Goal: Navigation & Orientation: Understand site structure

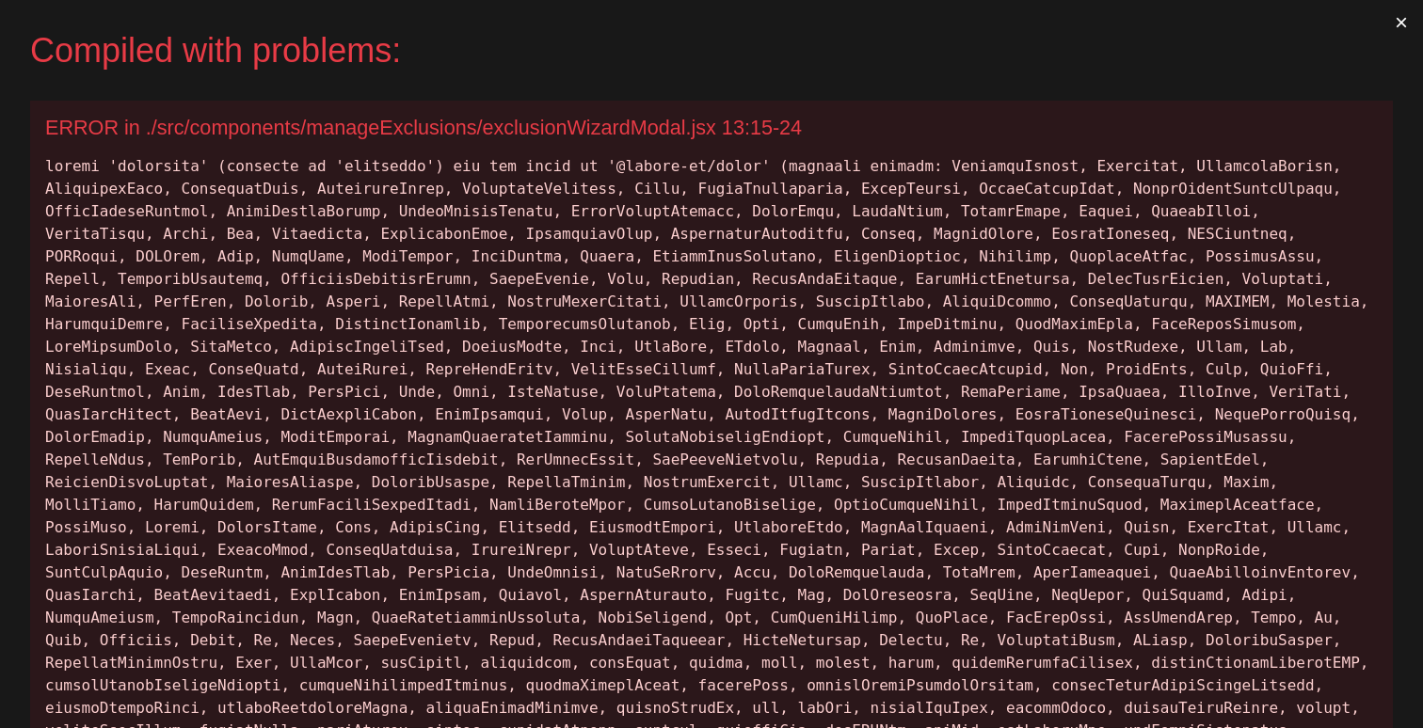
click at [178, 169] on div at bounding box center [711, 674] width 1332 height 1039
copy div "keyframes"
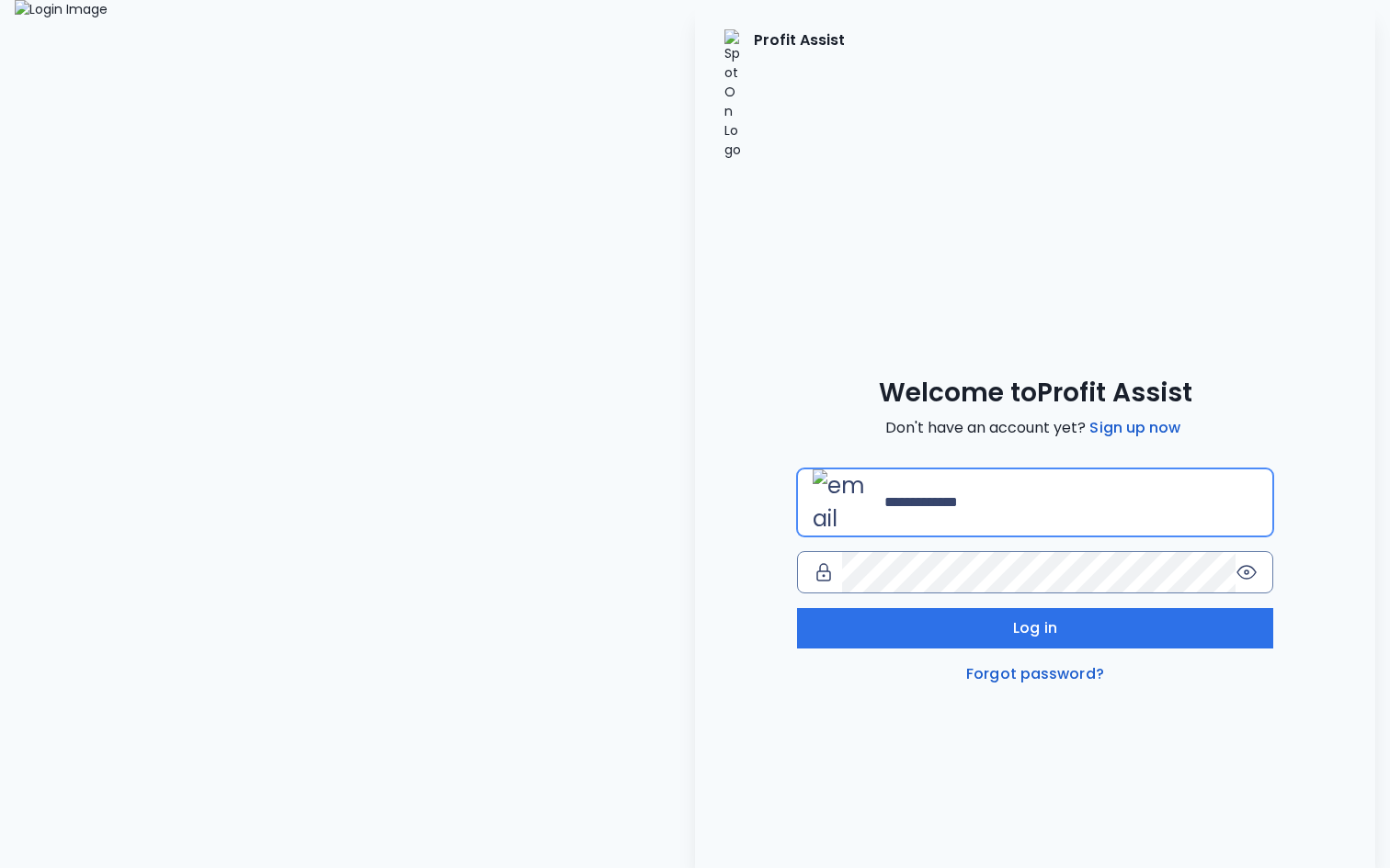
type input "**********"
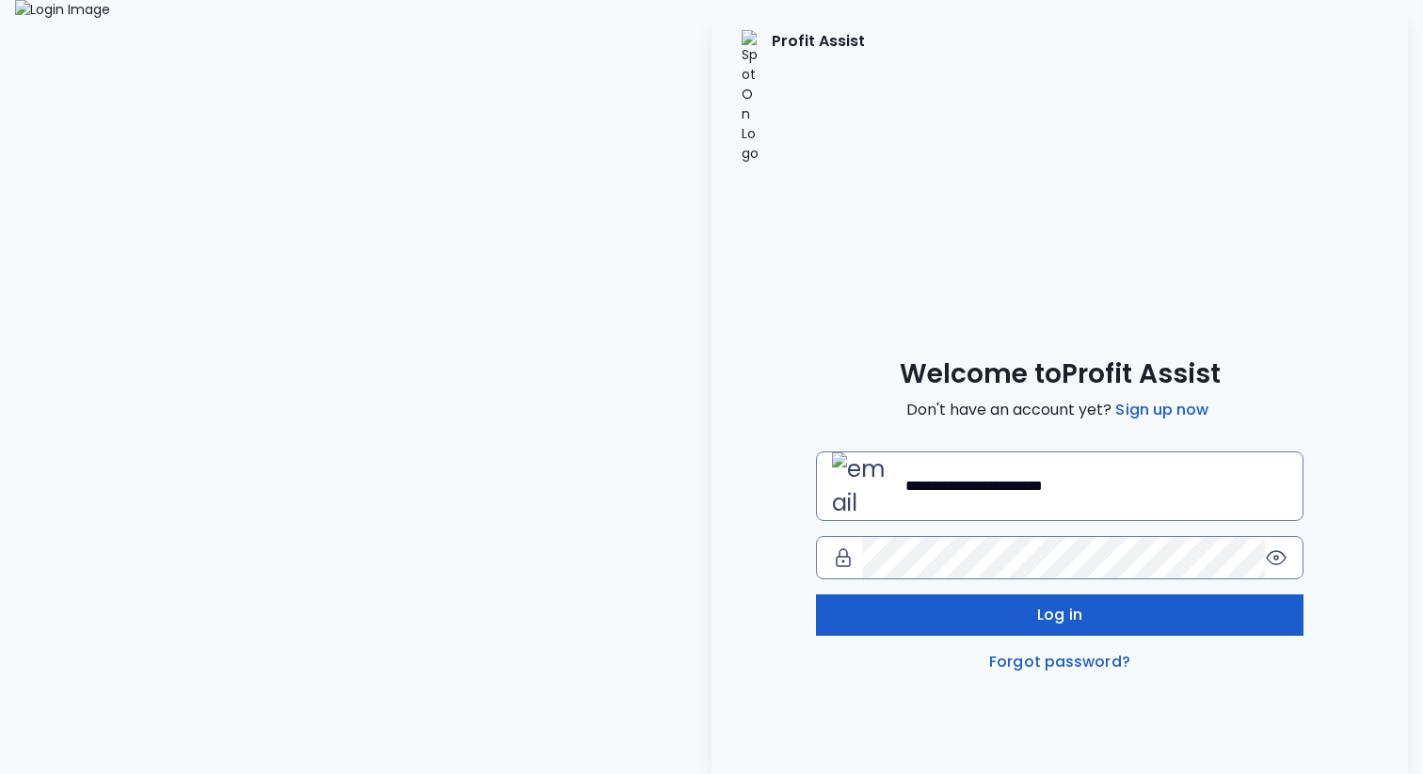
click at [941, 595] on button "Log in" at bounding box center [1059, 615] width 487 height 41
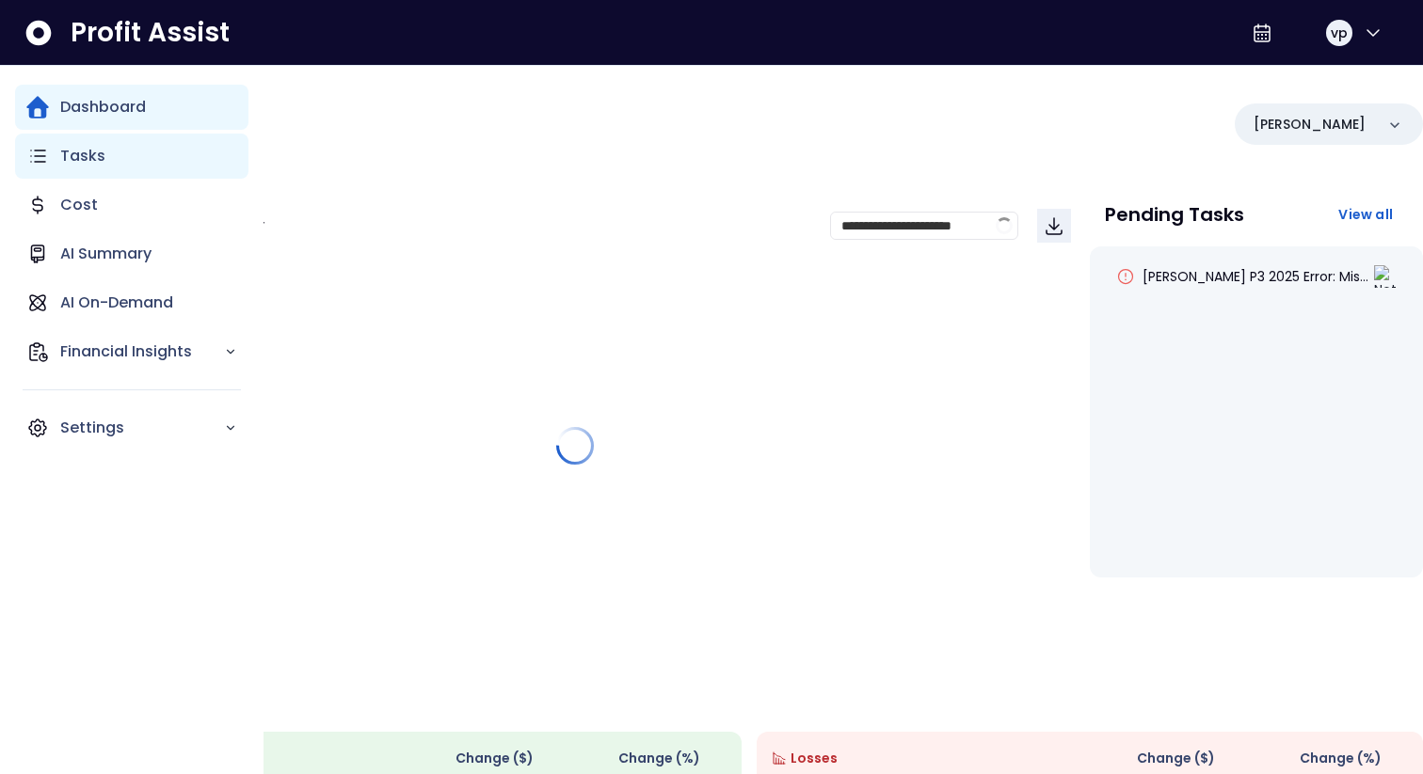
click at [52, 166] on div "Tasks" at bounding box center [131, 156] width 233 height 45
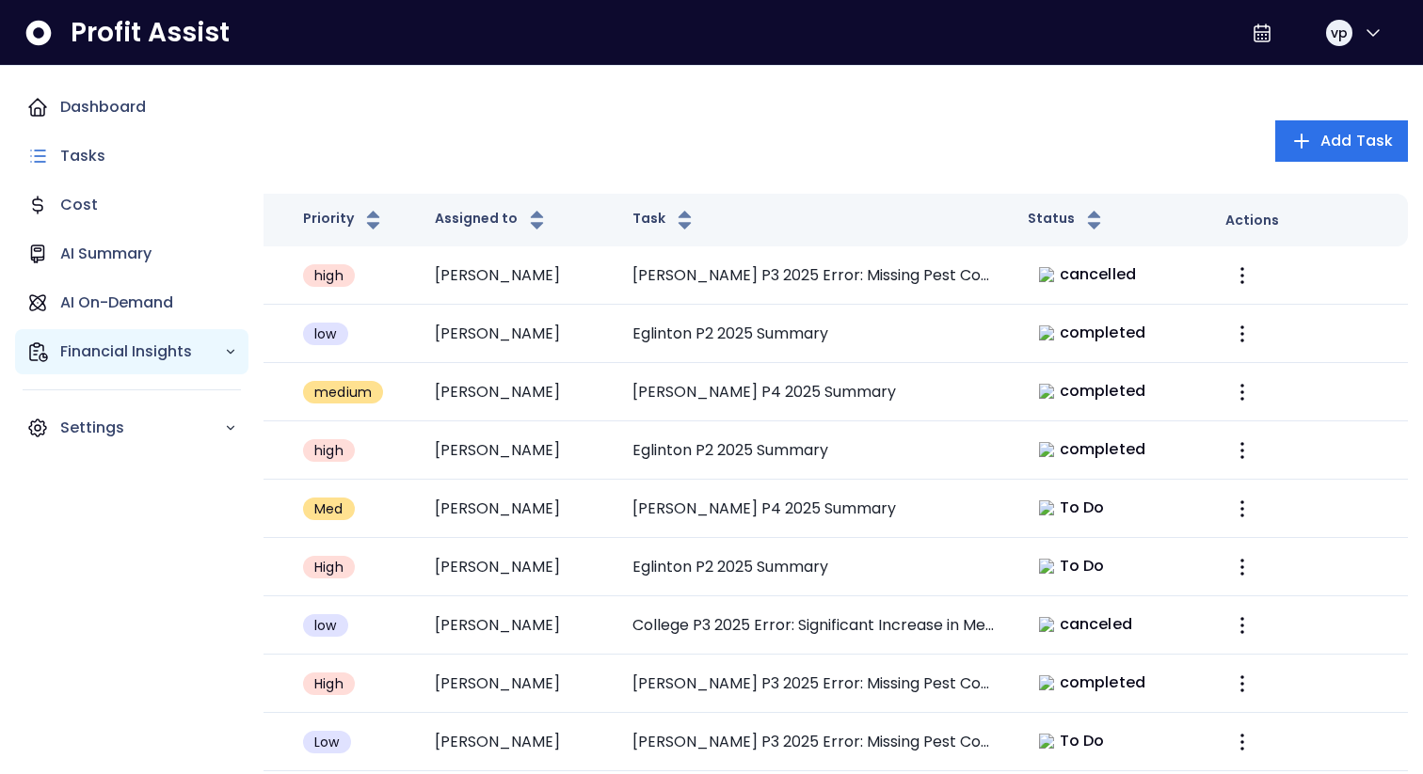
click at [133, 346] on p "Financial Insights" at bounding box center [142, 352] width 164 height 23
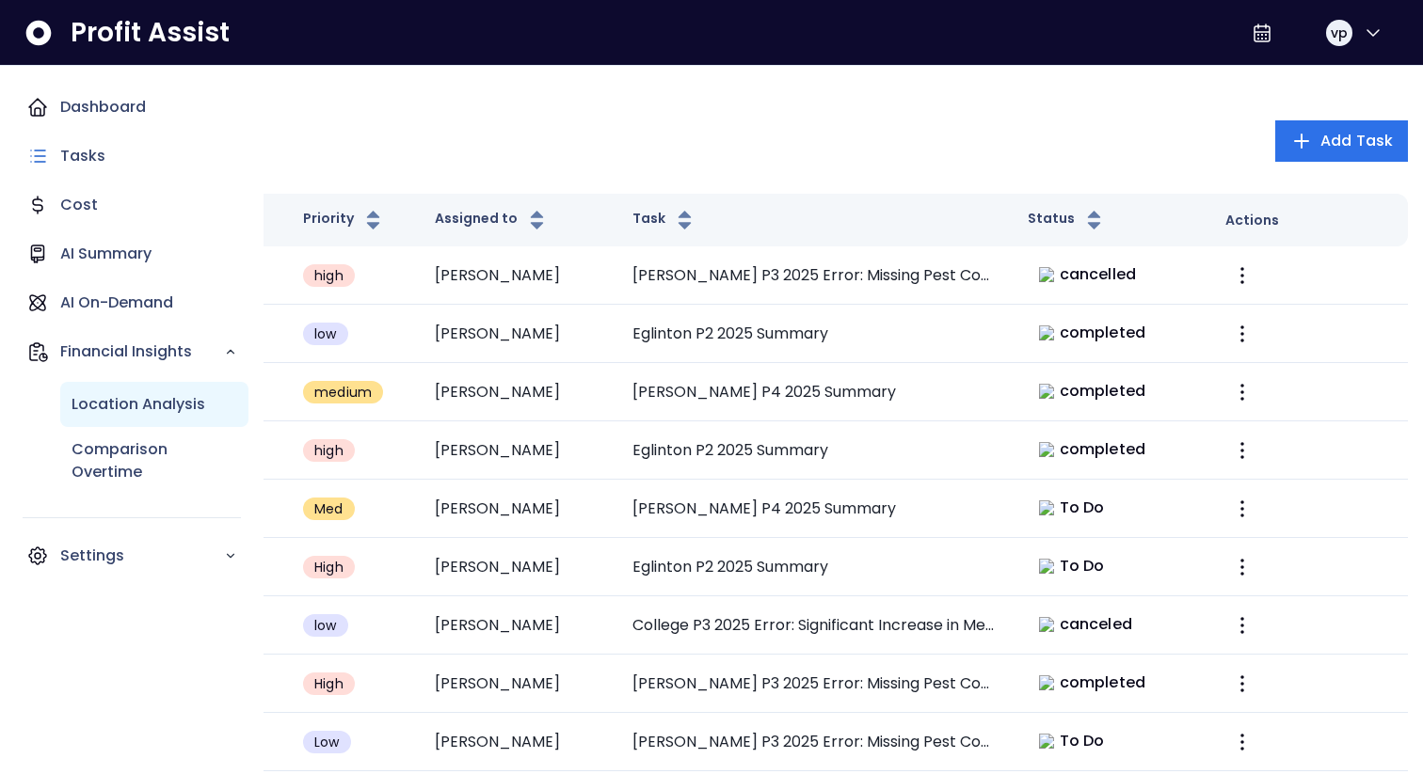
click at [126, 411] on p "Location Analysis" at bounding box center [139, 404] width 134 height 23
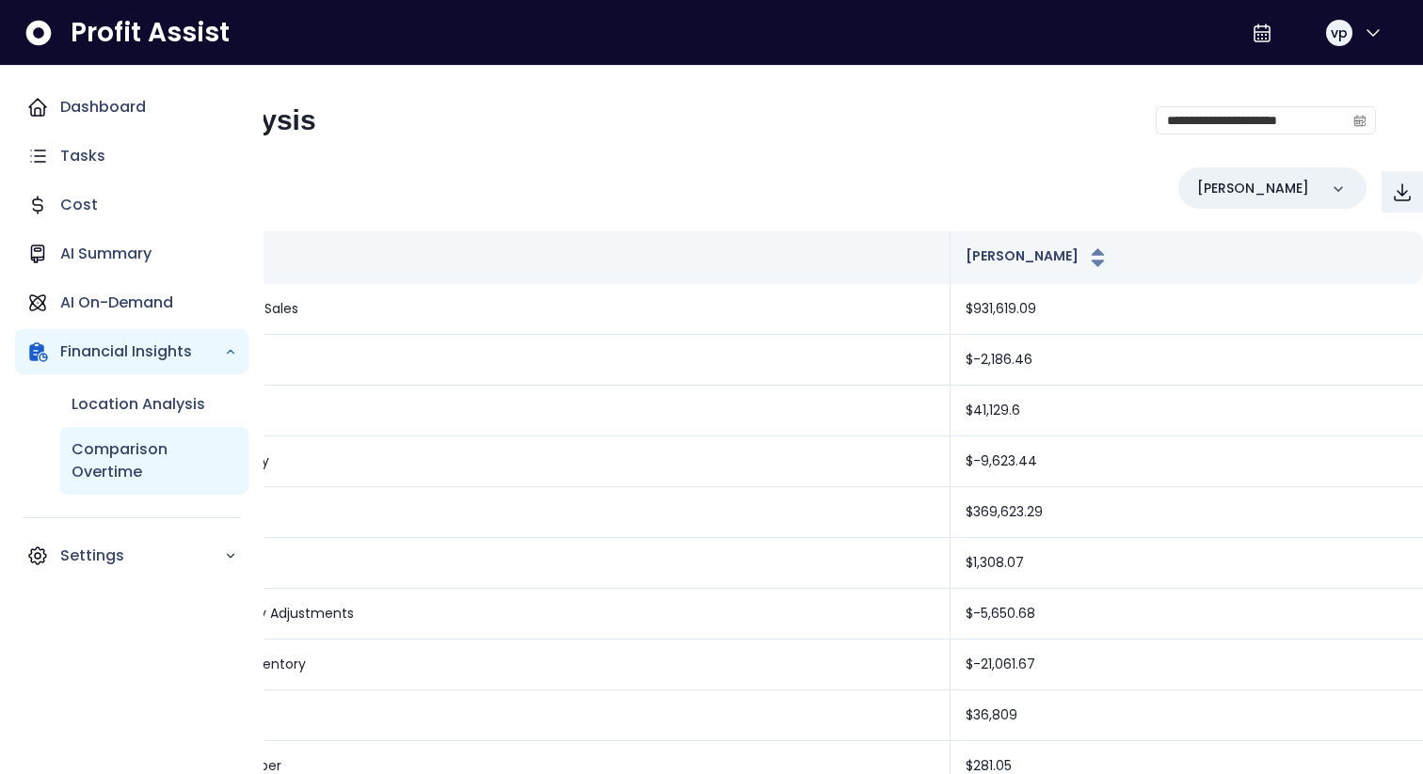
click at [104, 489] on div "Comparison Overtime" at bounding box center [154, 461] width 188 height 68
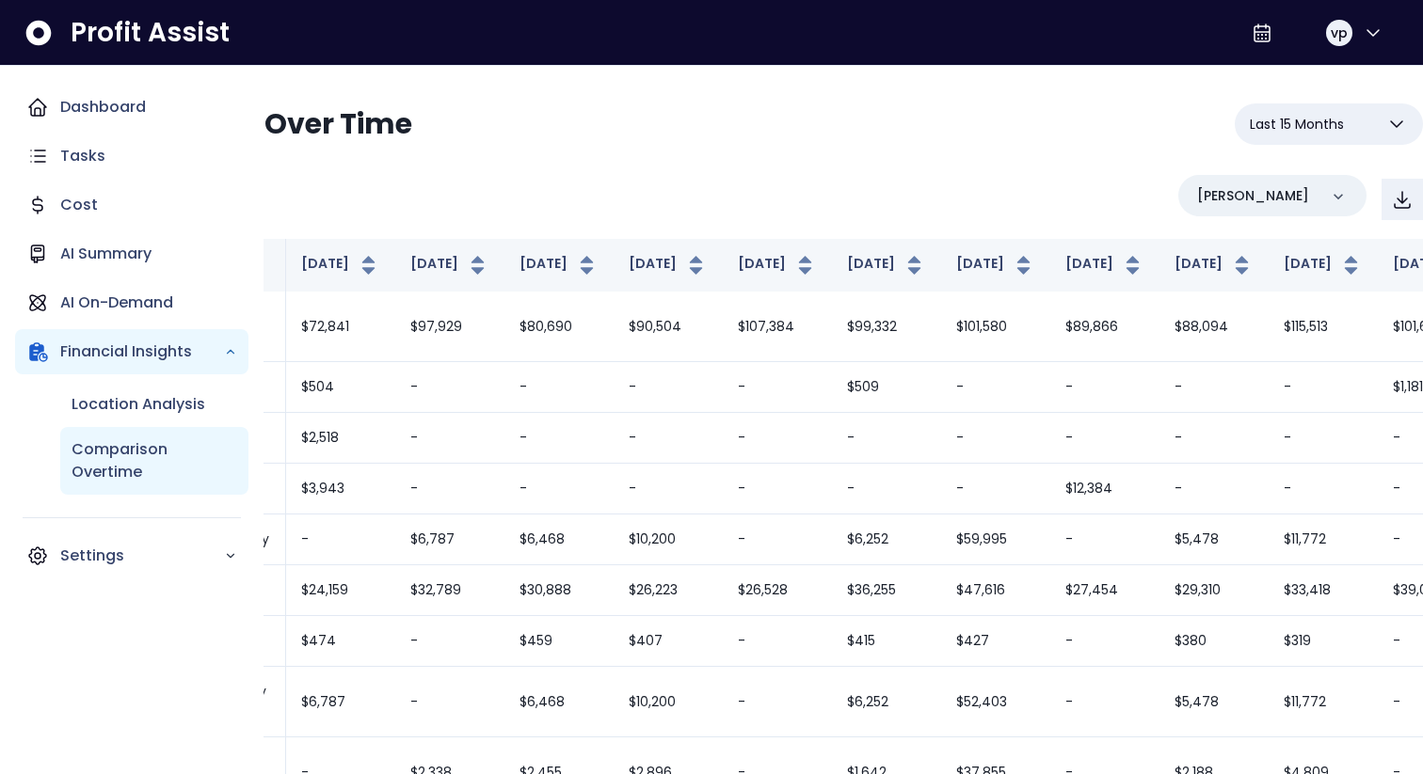
click at [104, 446] on p "Comparison Overtime" at bounding box center [155, 460] width 166 height 45
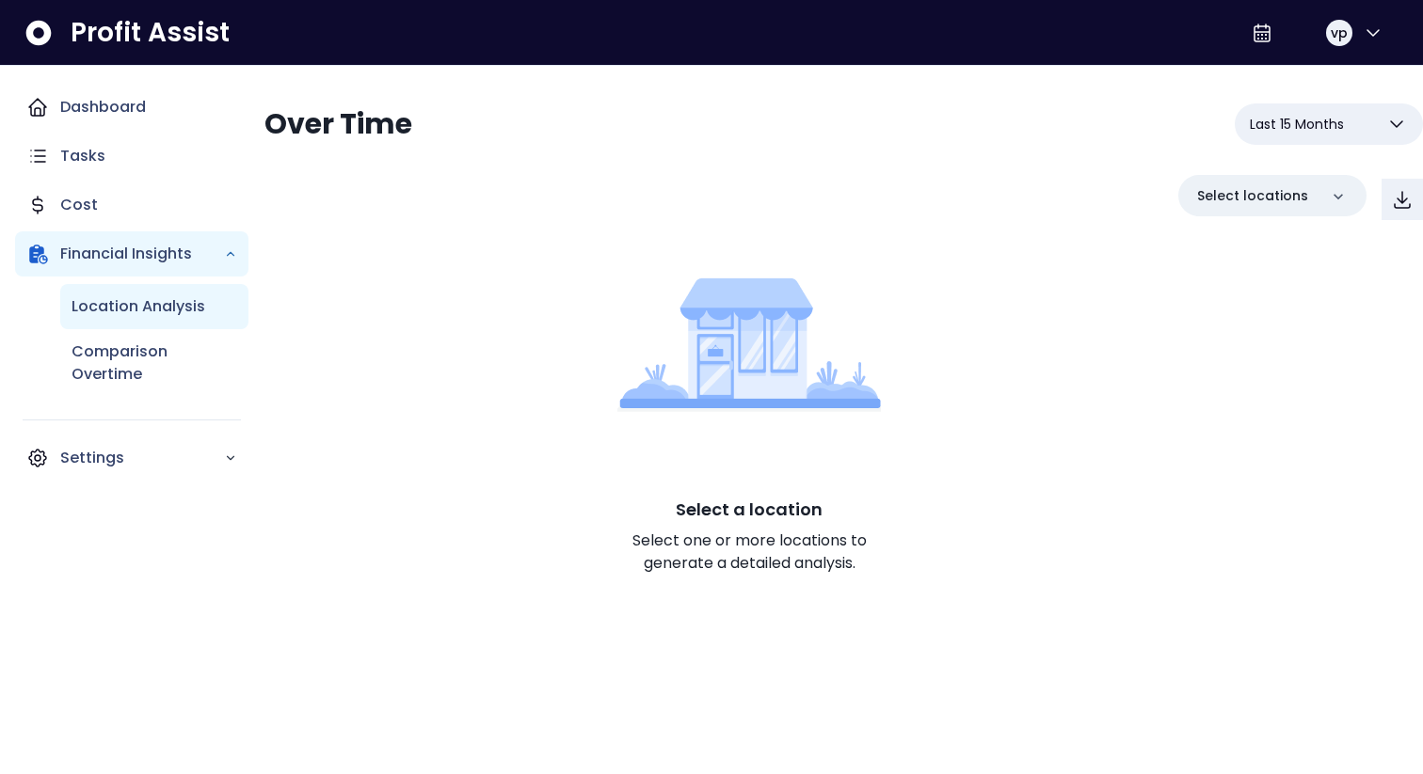
click at [123, 298] on p "Location Analysis" at bounding box center [139, 306] width 134 height 23
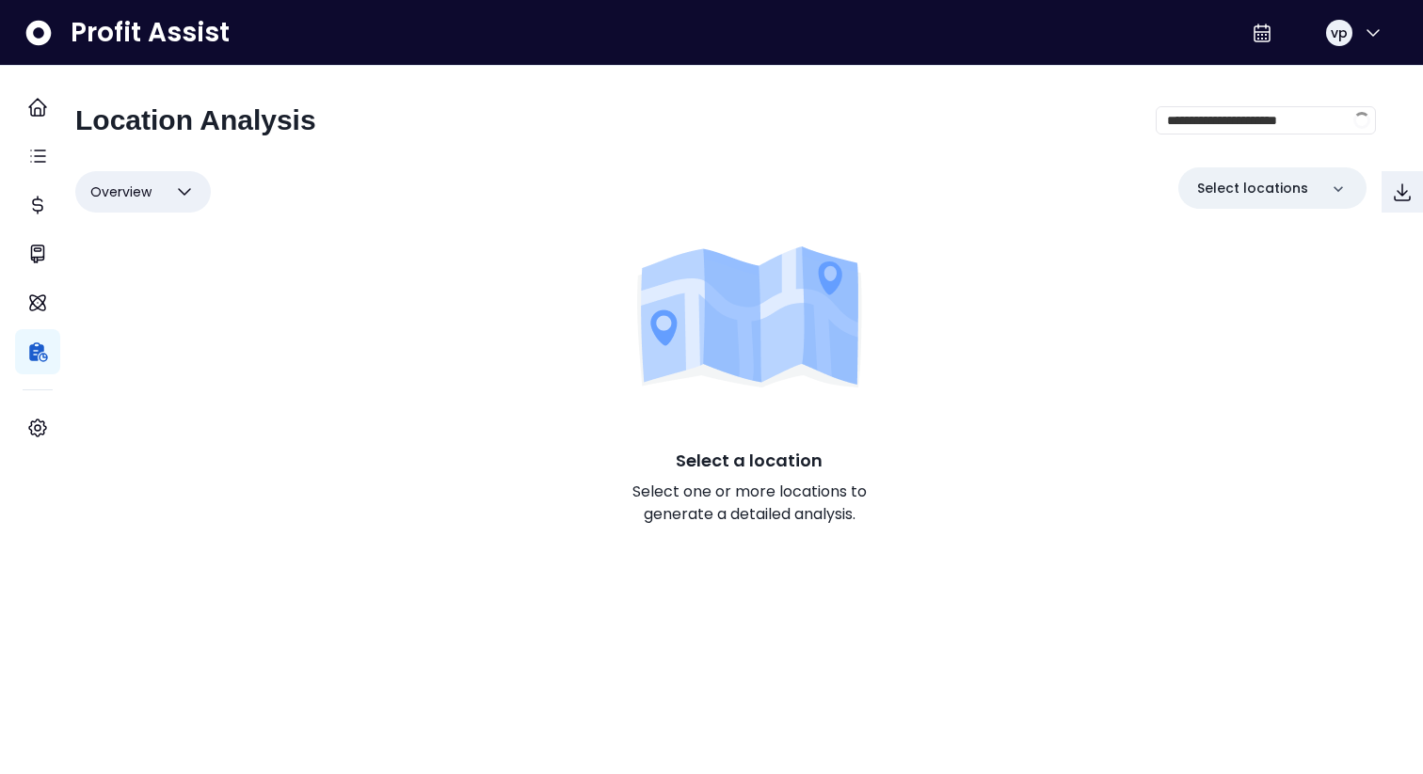
click at [451, 114] on div "**********" at bounding box center [725, 128] width 1300 height 49
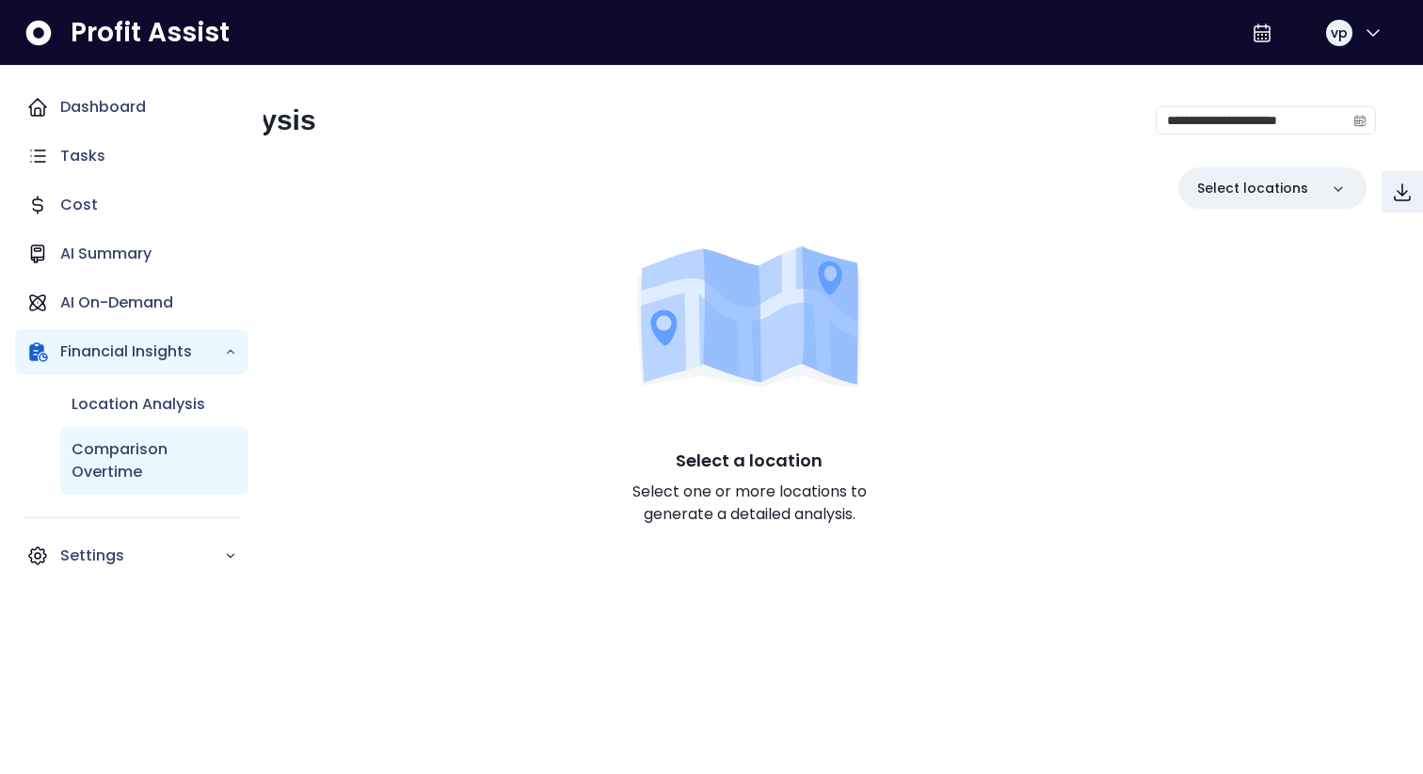
click at [85, 456] on p "Comparison Overtime" at bounding box center [155, 460] width 166 height 45
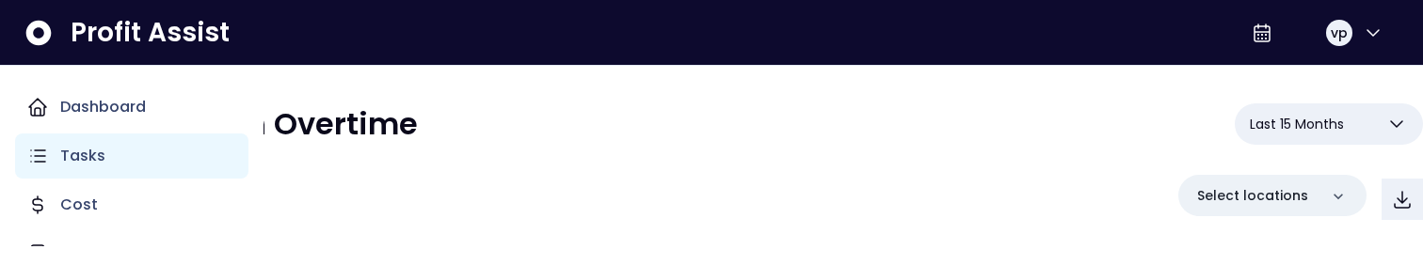
click at [60, 159] on p "Tasks" at bounding box center [82, 156] width 45 height 23
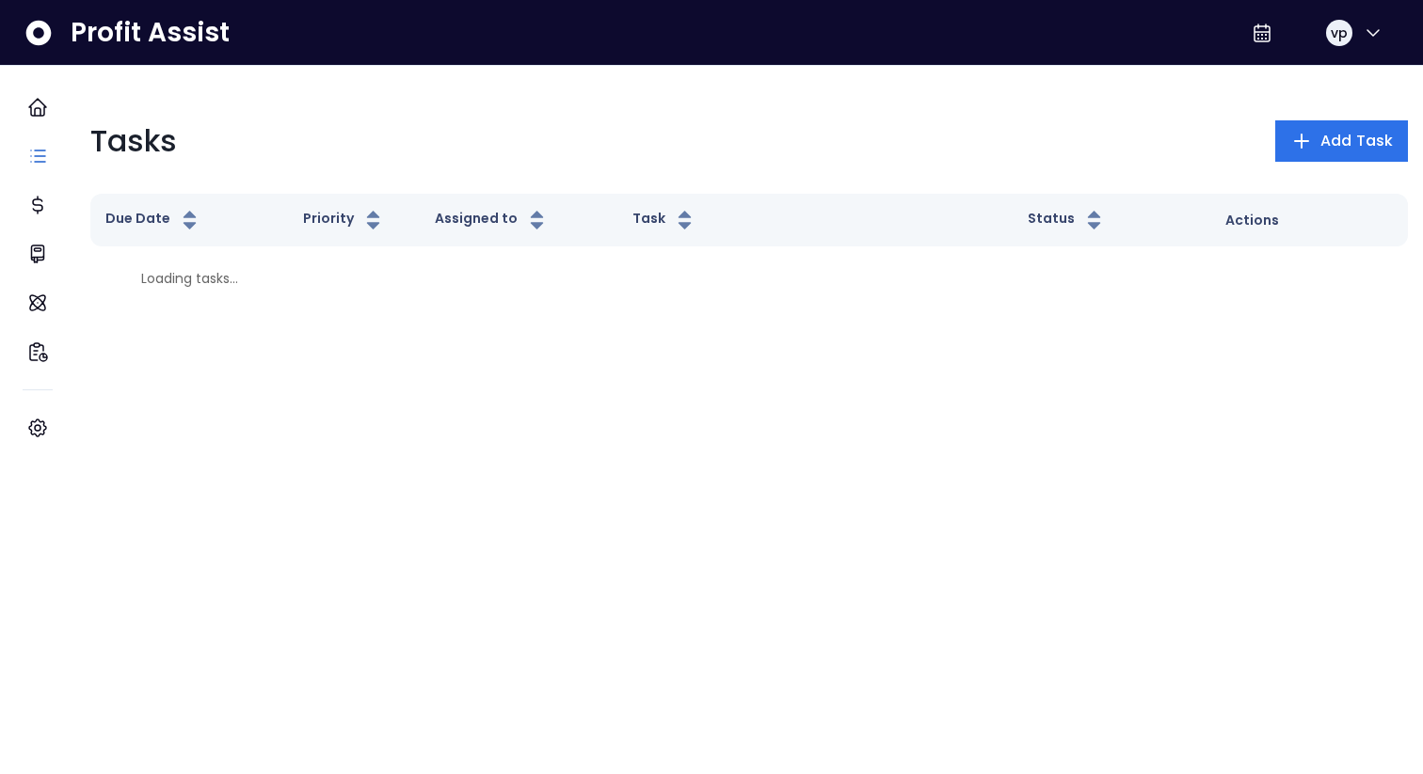
click at [1413, 288] on div "Tasks Add Task Due Date Priority Assigned to Task Status Actions Loading tasks.…" at bounding box center [748, 196] width 1347 height 261
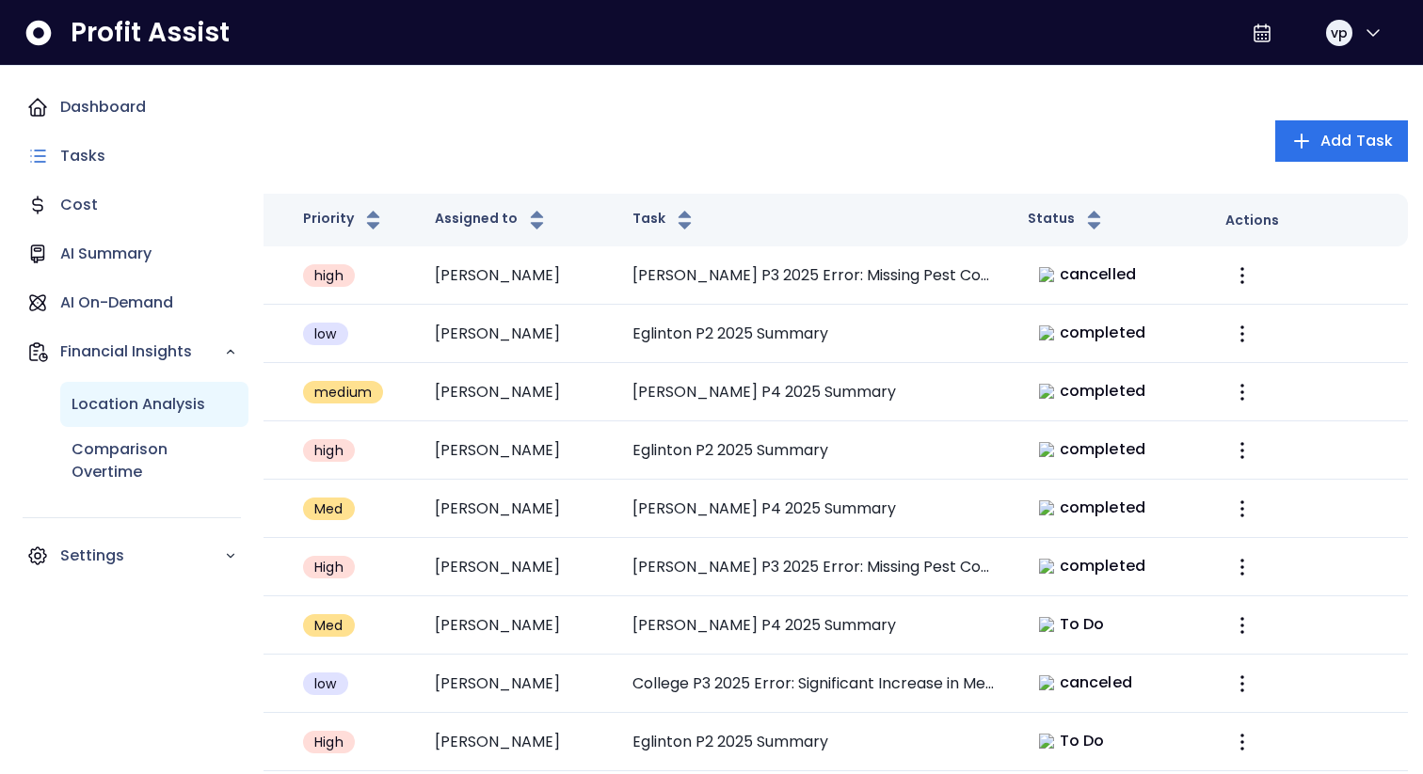
click at [110, 419] on div "Location Analysis" at bounding box center [154, 404] width 188 height 45
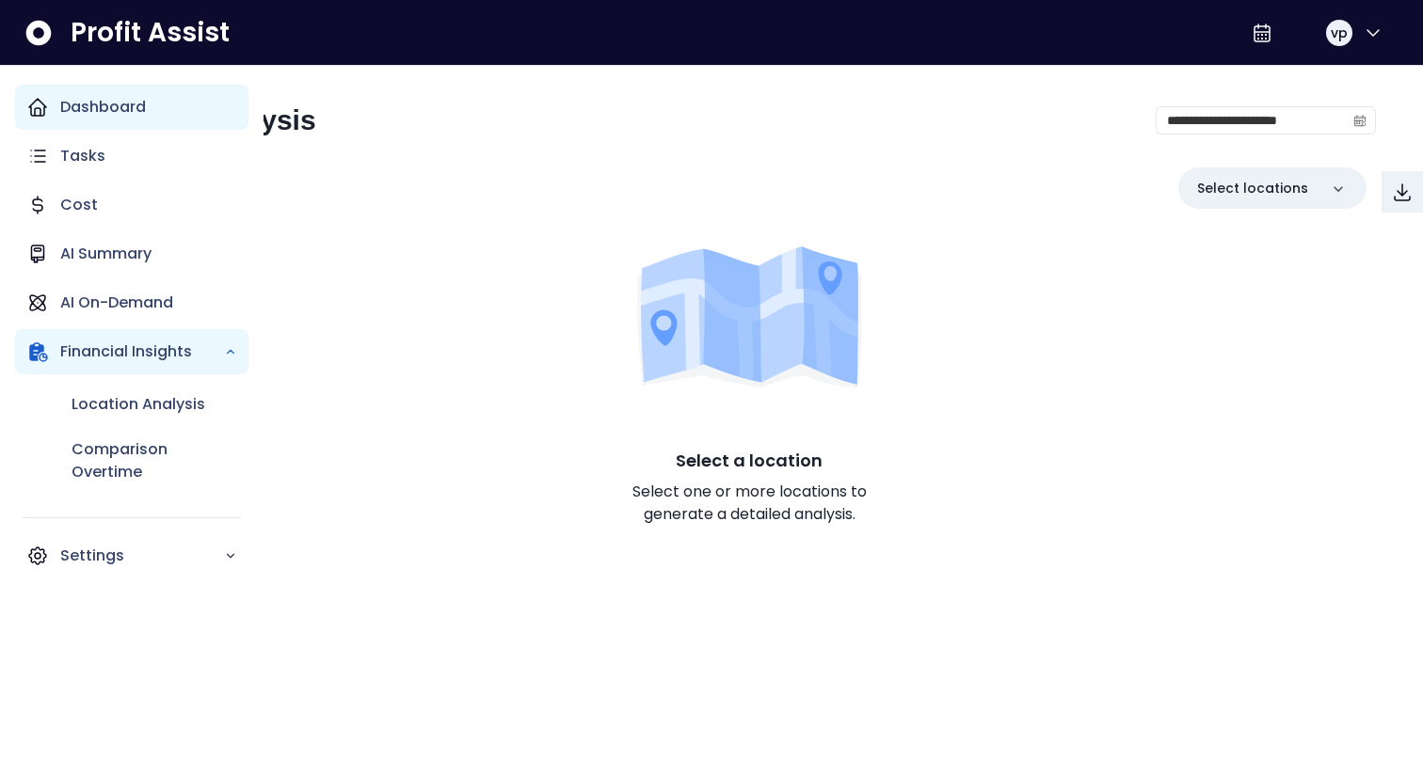
click at [128, 119] on div "Dashboard" at bounding box center [131, 107] width 233 height 45
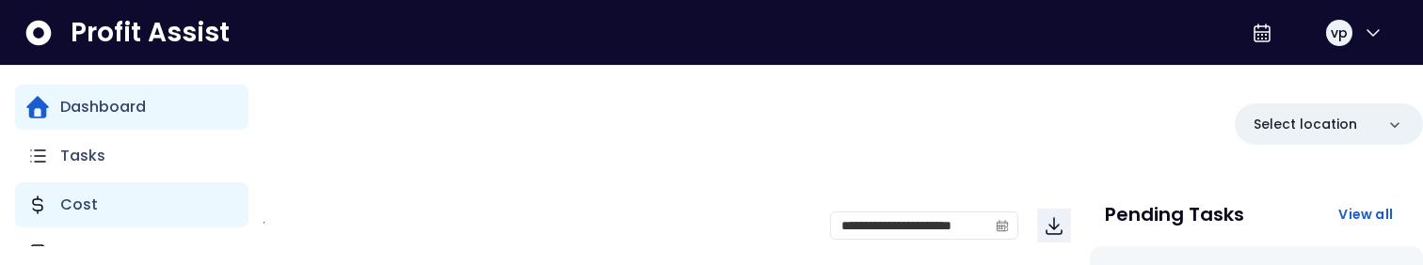
click at [113, 209] on div "Cost" at bounding box center [131, 205] width 233 height 45
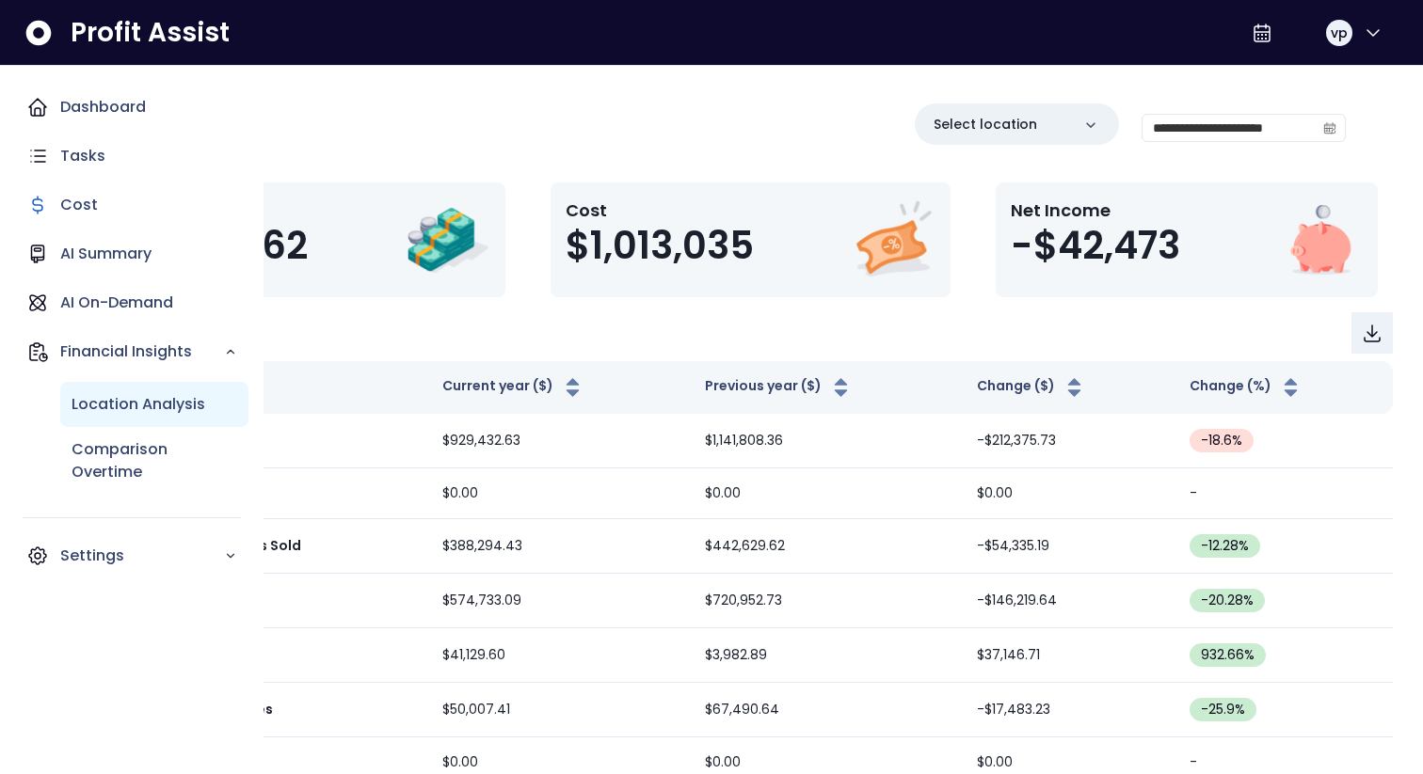
click at [94, 406] on p "Location Analysis" at bounding box center [139, 404] width 134 height 23
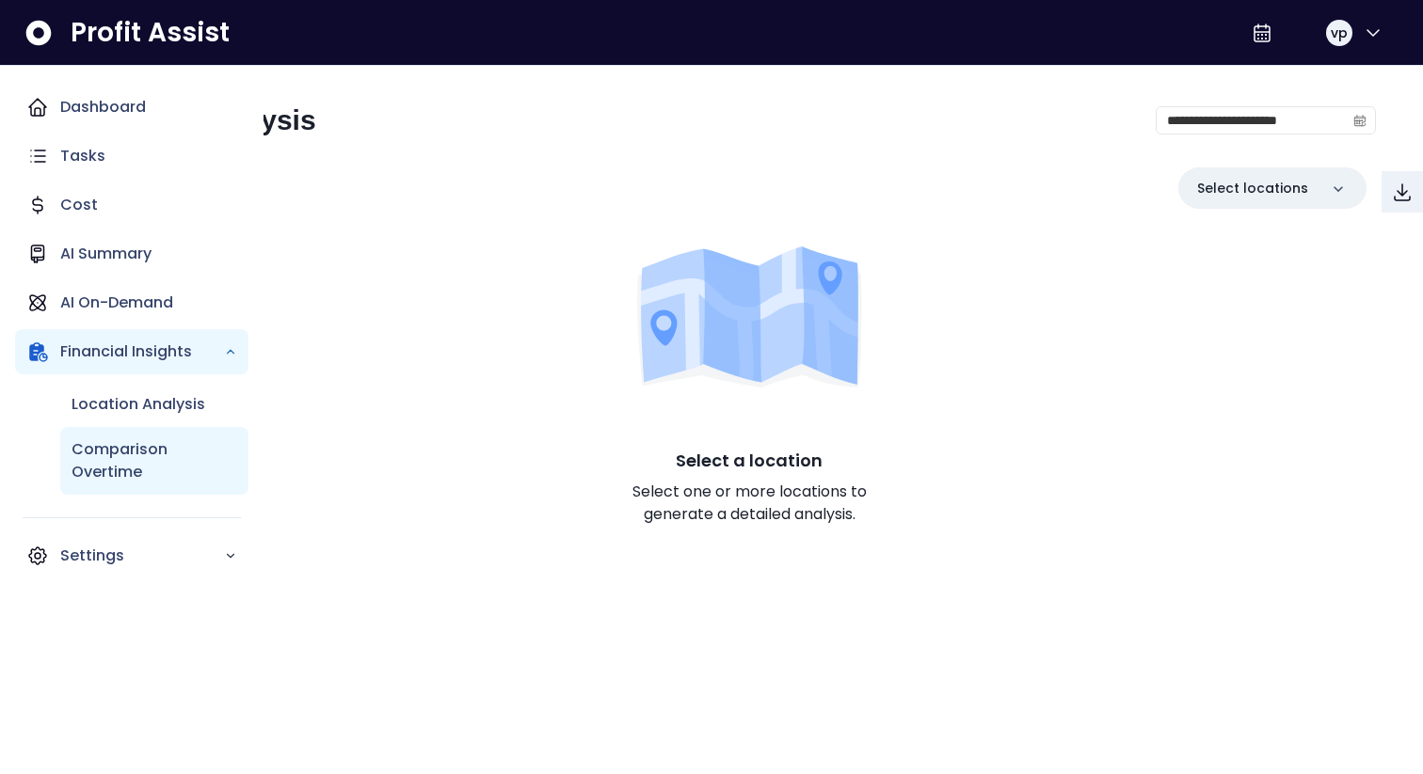
click at [107, 454] on p "Comparison Overtime" at bounding box center [155, 460] width 166 height 45
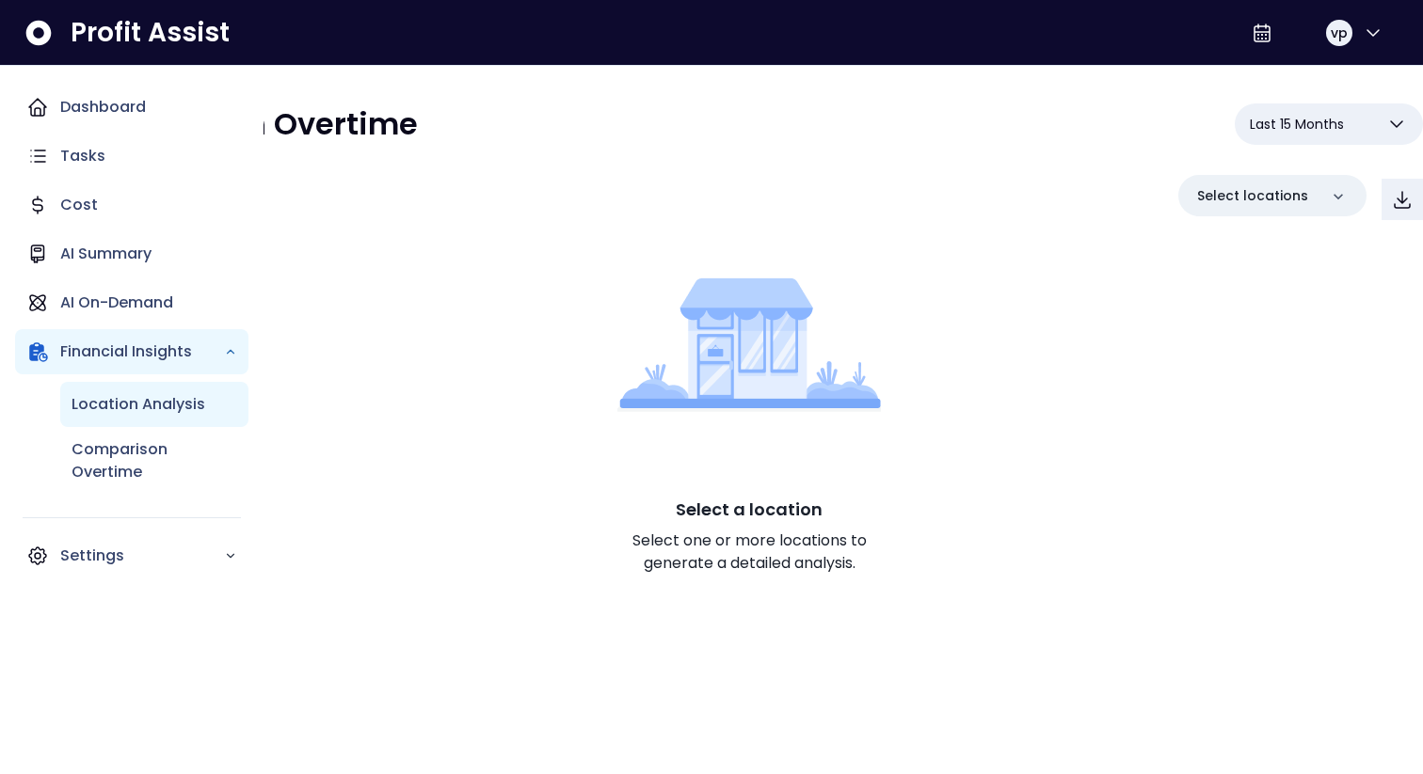
click at [187, 414] on p "Location Analysis" at bounding box center [139, 404] width 134 height 23
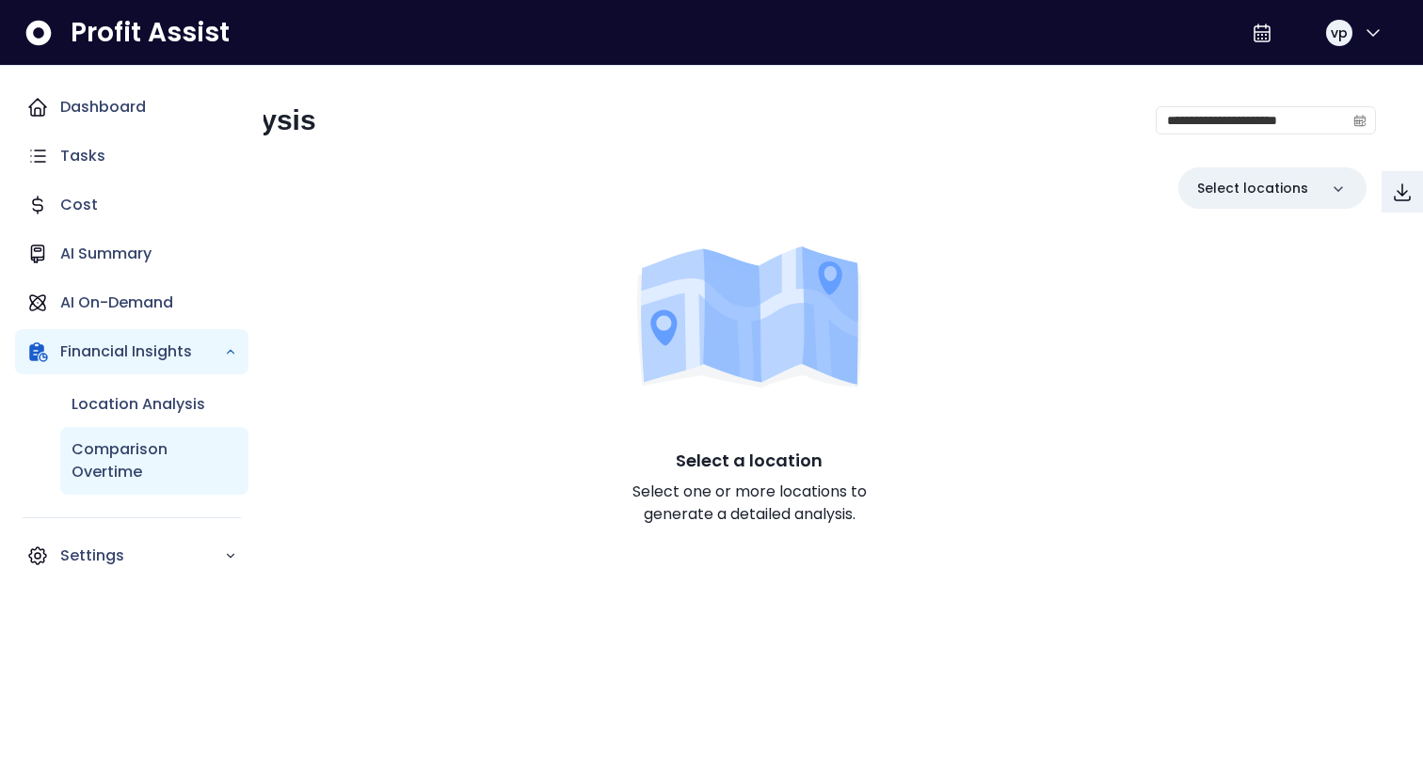
click at [128, 466] on p "Comparison Overtime" at bounding box center [155, 460] width 166 height 45
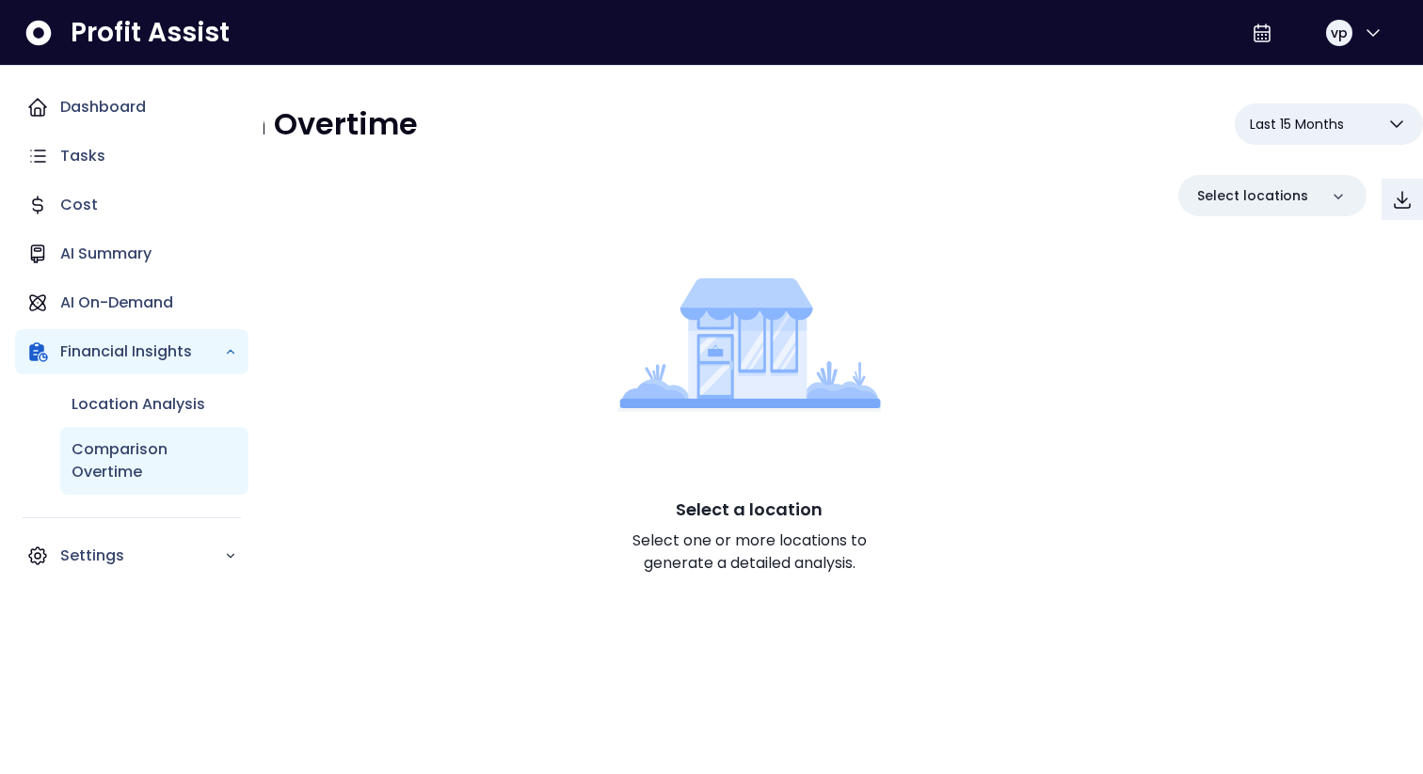
click at [156, 428] on div "Comparison Overtime" at bounding box center [154, 461] width 188 height 68
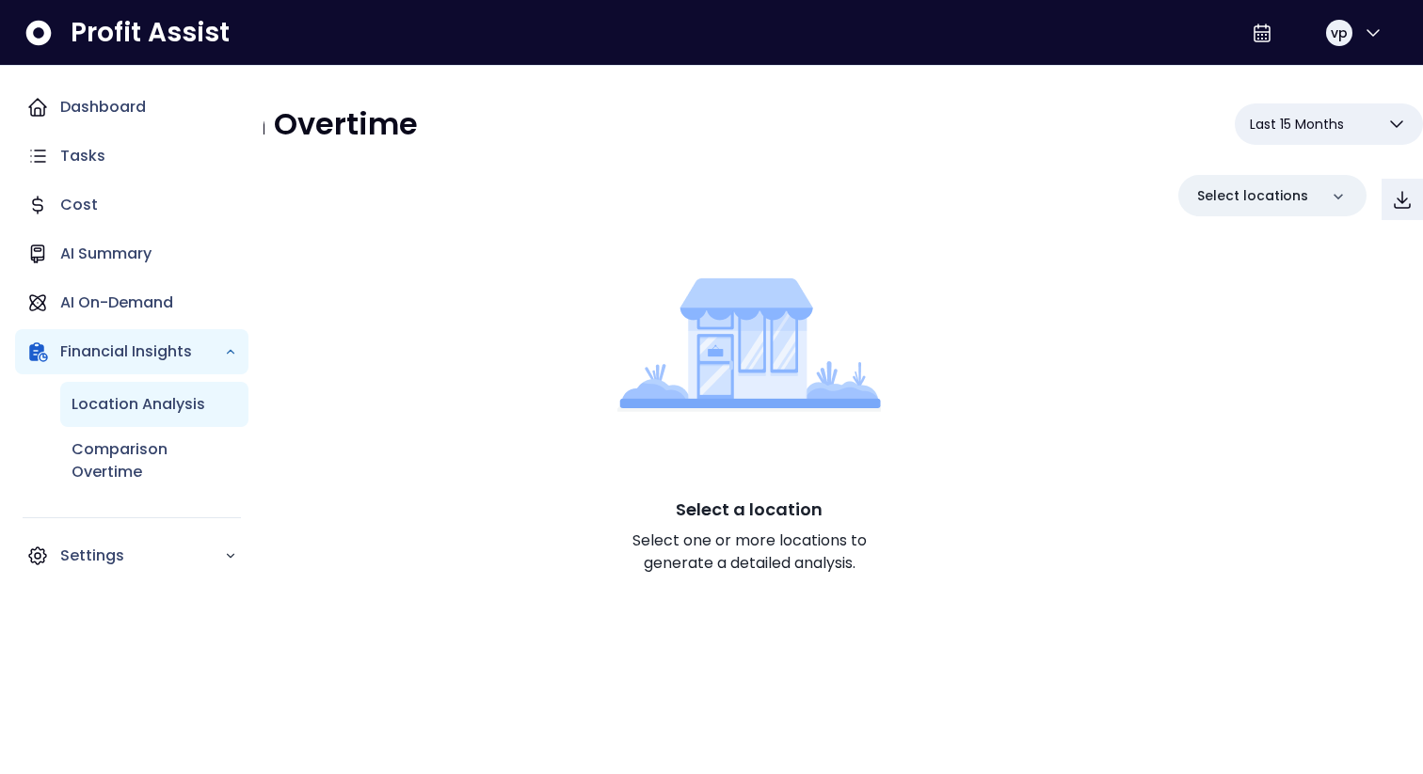
click at [152, 396] on p "Location Analysis" at bounding box center [139, 404] width 134 height 23
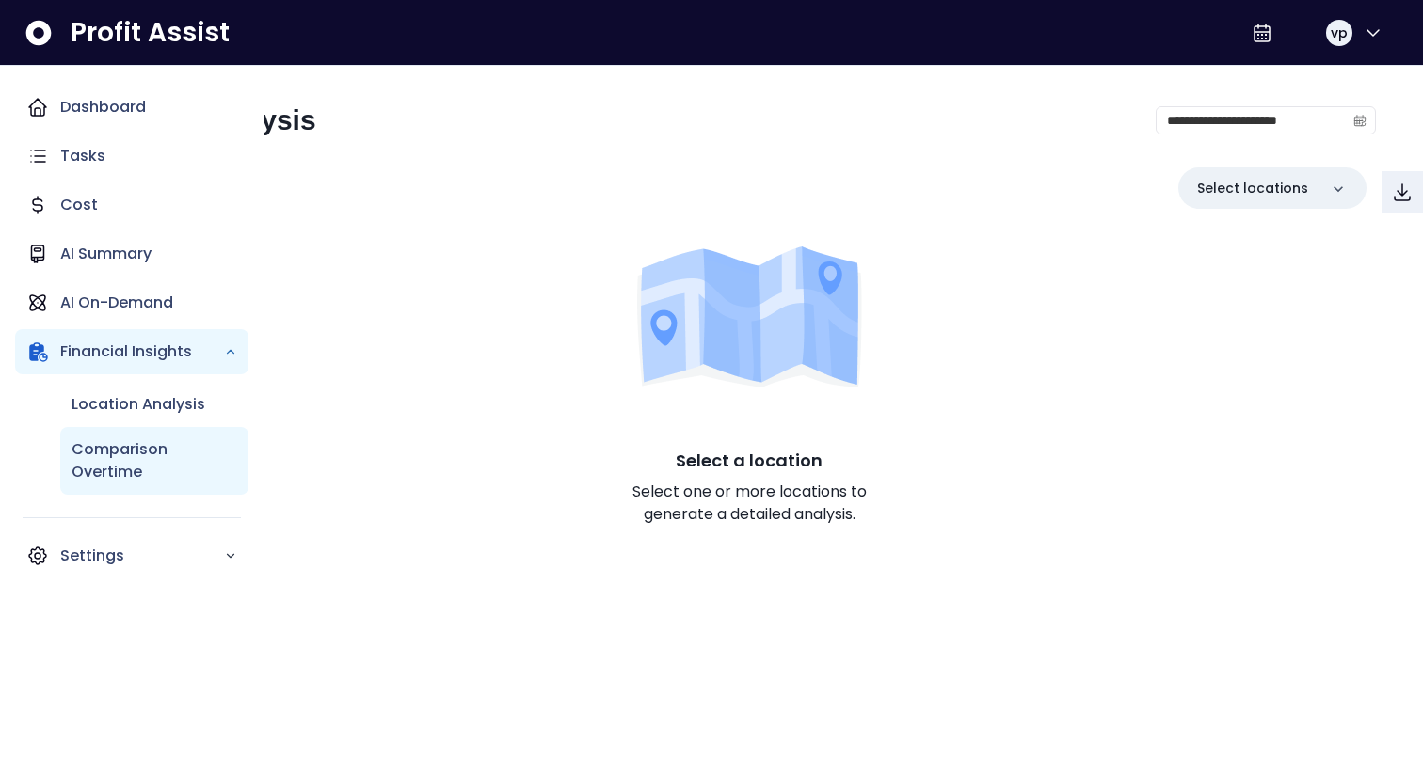
click at [121, 475] on p "Comparison Overtime" at bounding box center [155, 460] width 166 height 45
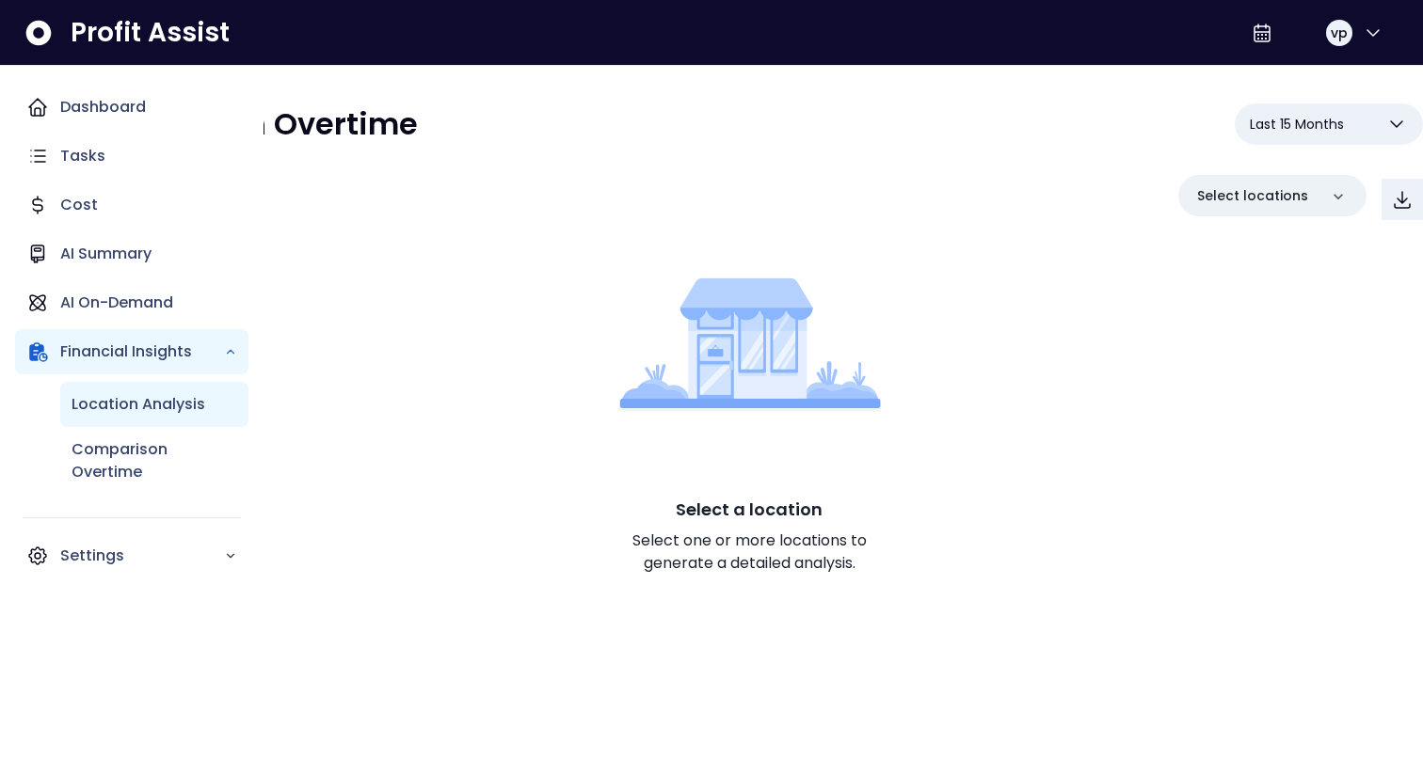
click at [98, 403] on p "Location Analysis" at bounding box center [139, 404] width 134 height 23
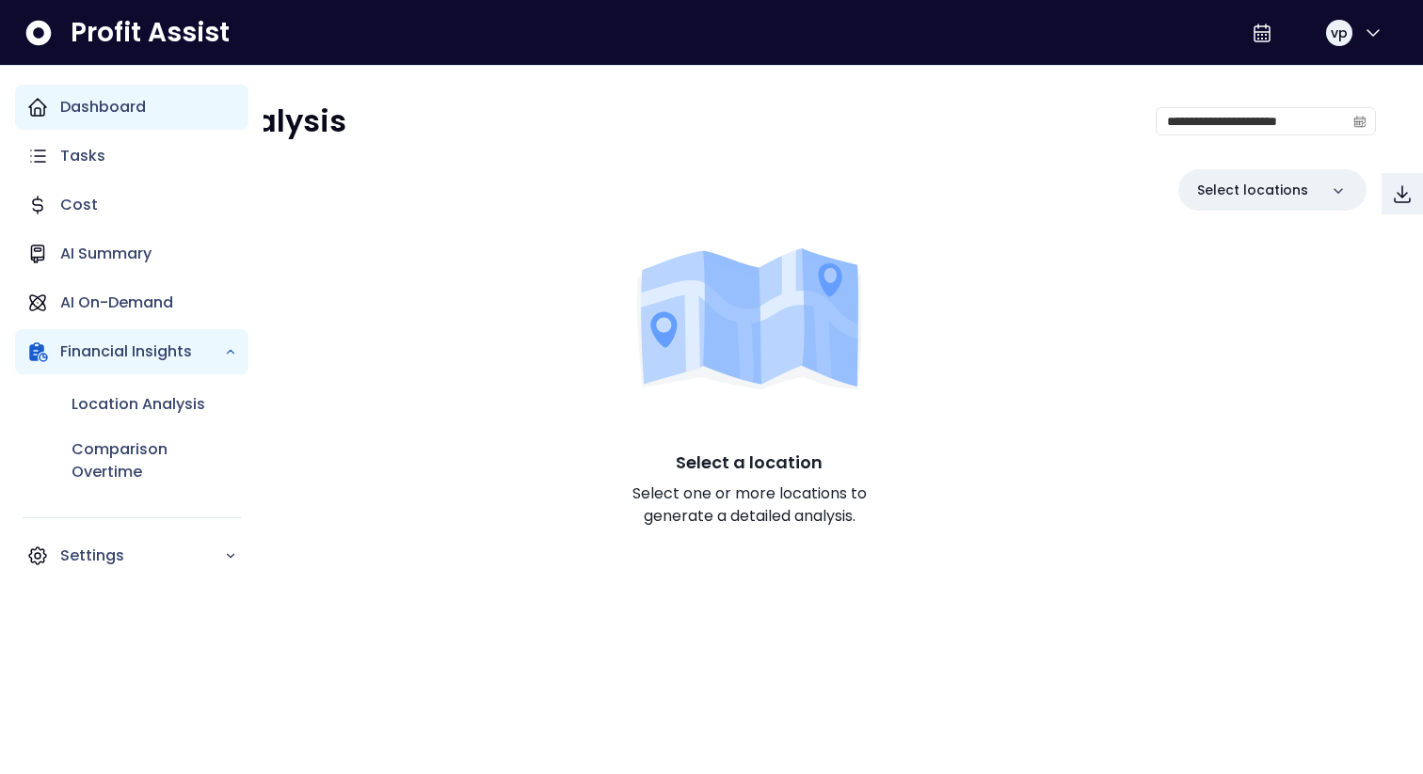
click at [119, 120] on div "Dashboard" at bounding box center [131, 107] width 233 height 45
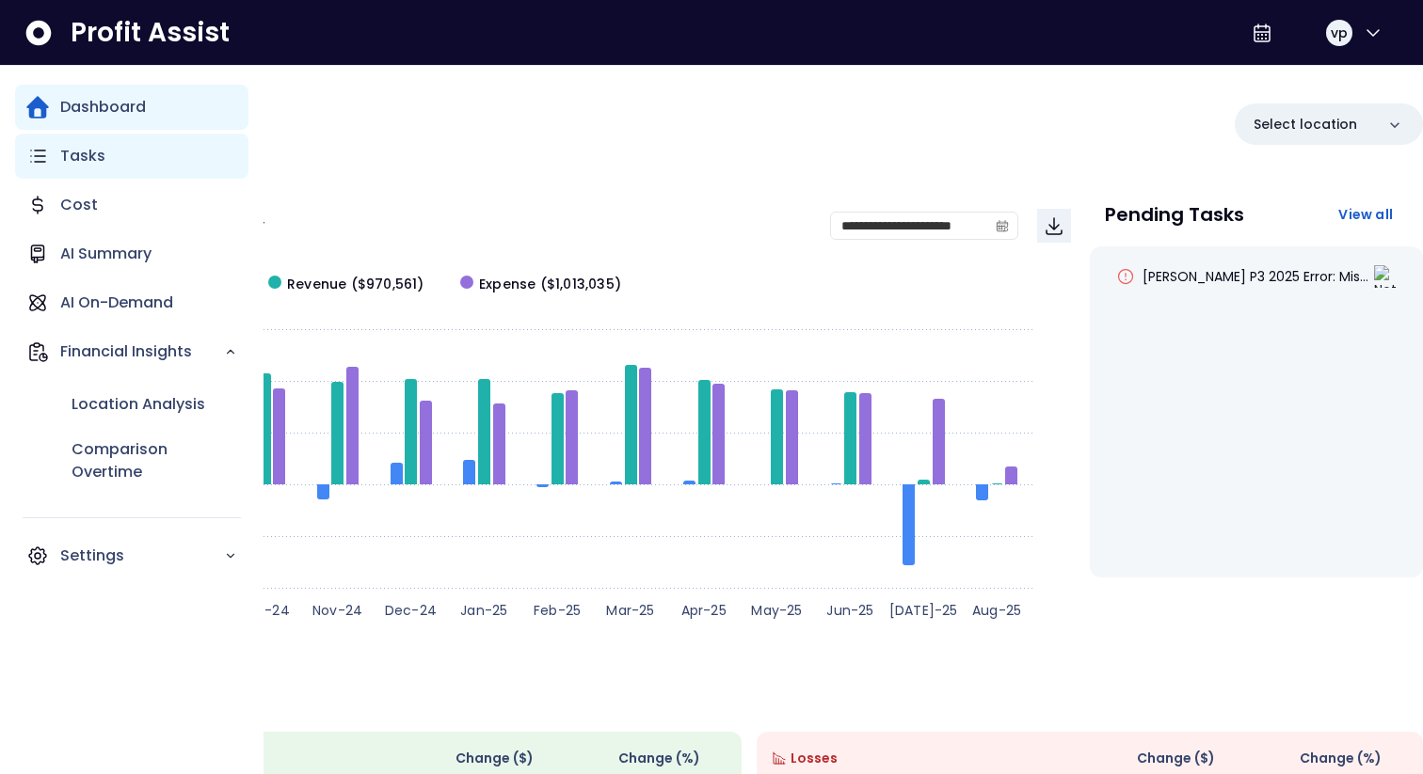
click at [63, 154] on p "Tasks" at bounding box center [82, 156] width 45 height 23
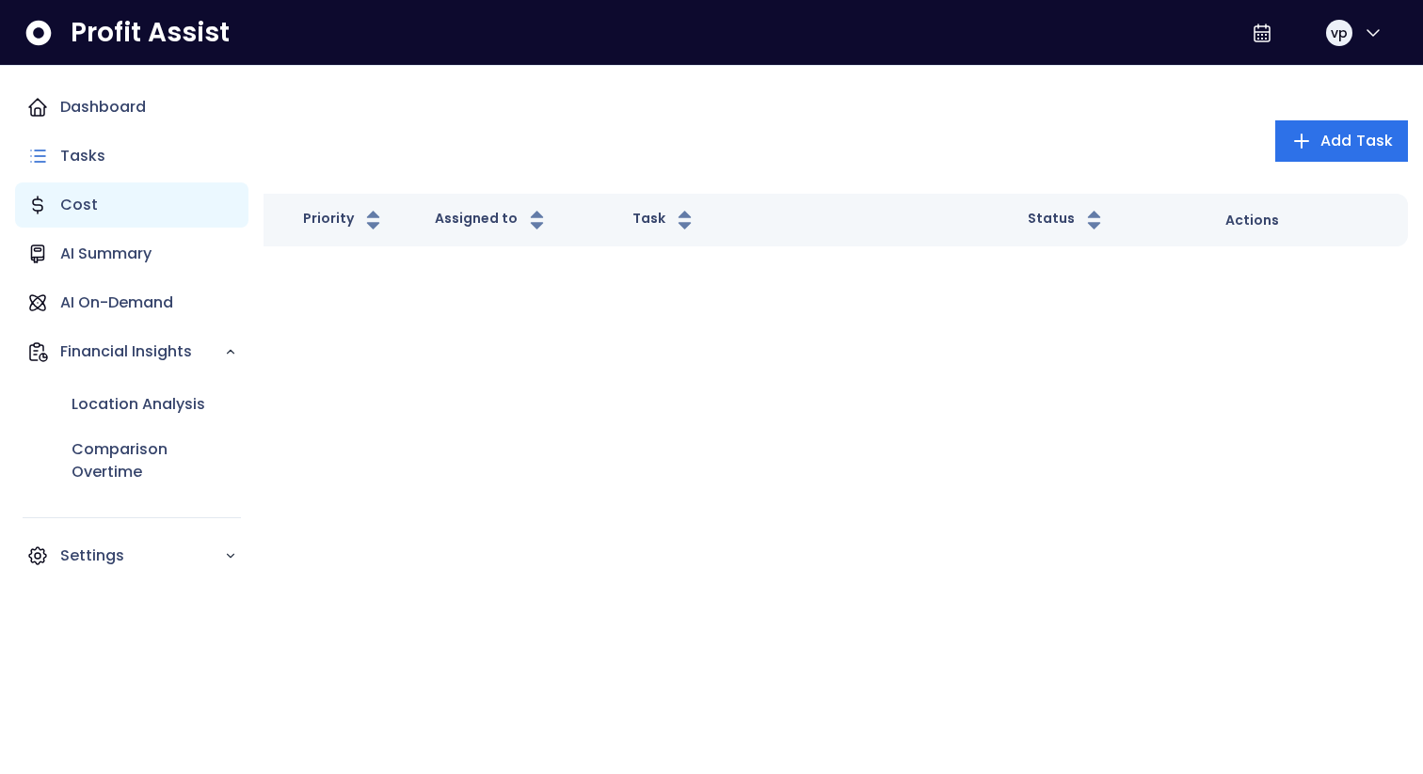
click at [87, 206] on p "Cost" at bounding box center [79, 205] width 38 height 23
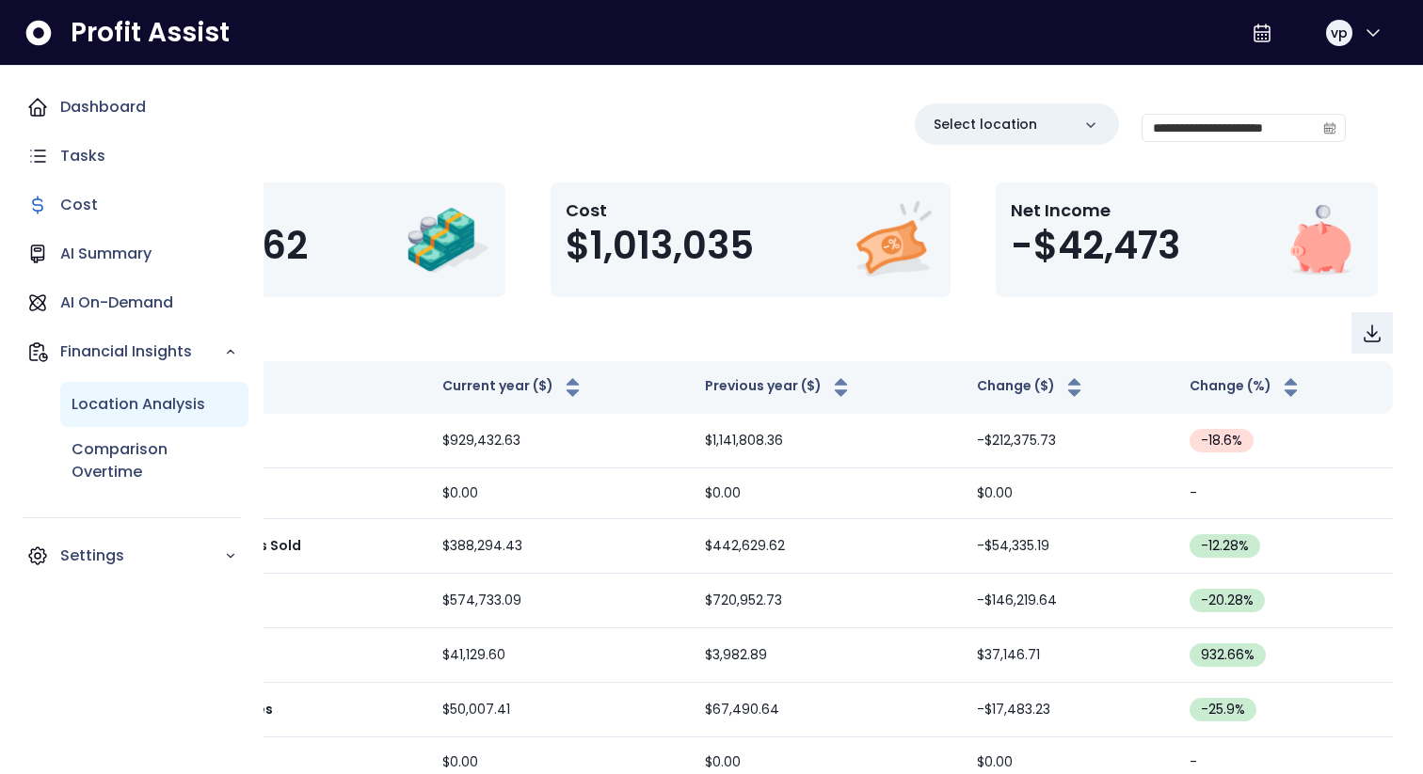
click at [88, 395] on p "Location Analysis" at bounding box center [139, 404] width 134 height 23
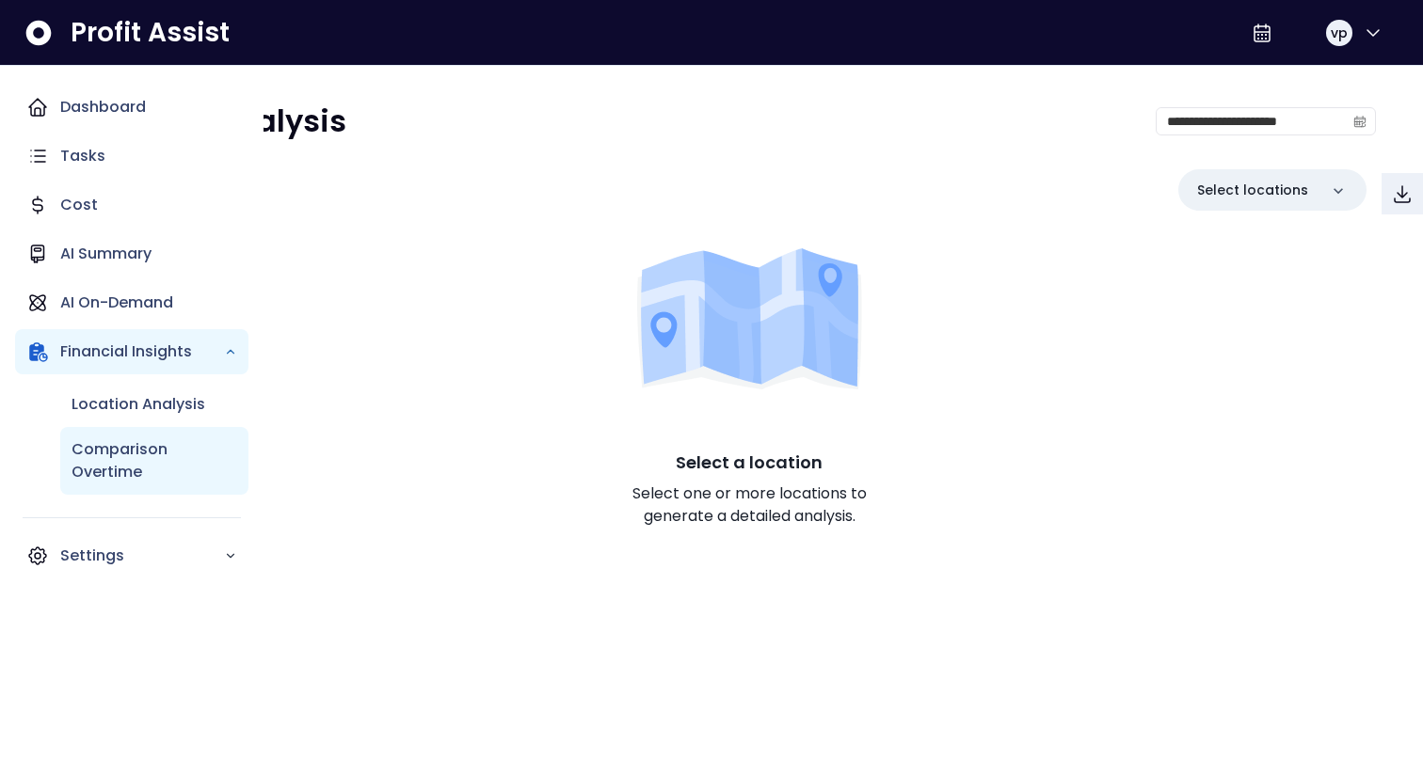
click at [151, 479] on p "Comparison Overtime" at bounding box center [155, 460] width 166 height 45
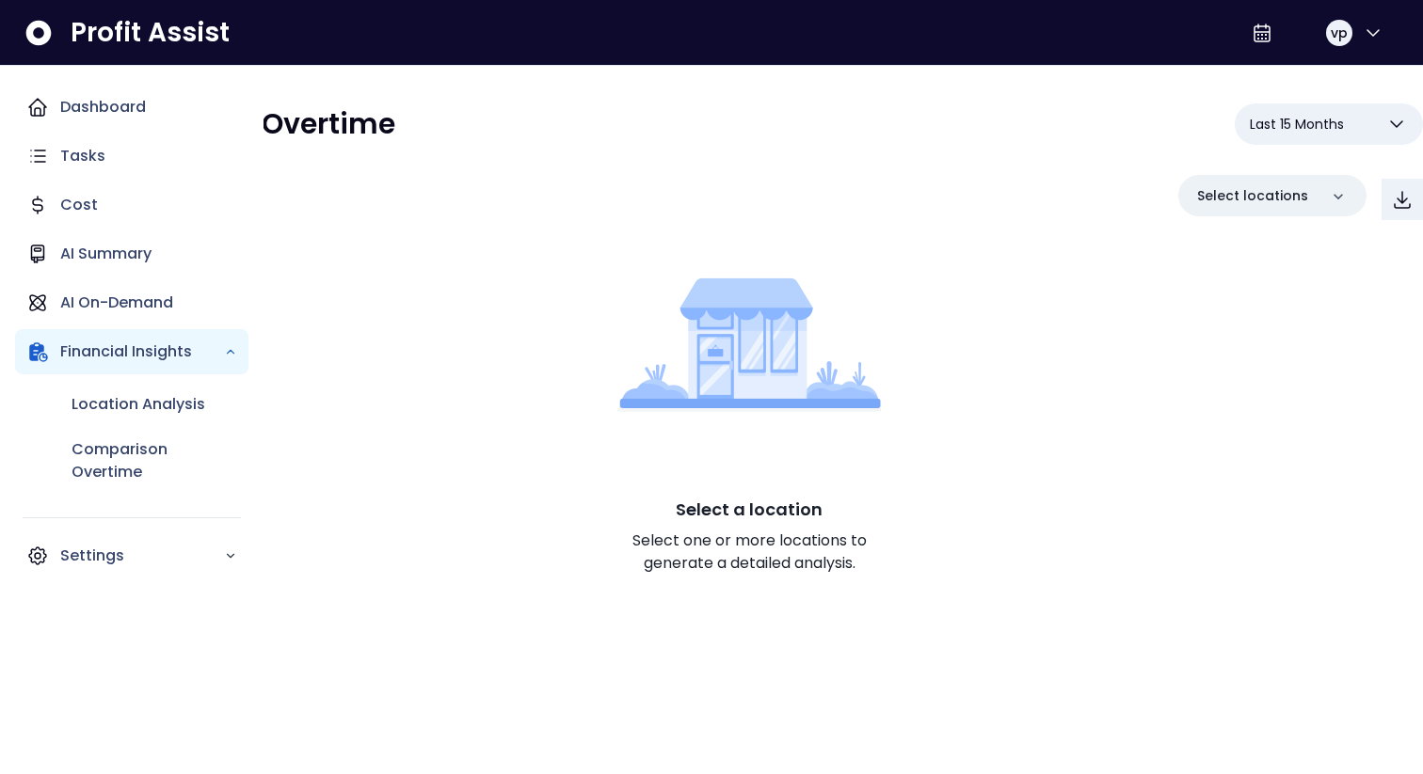
click at [0, 773] on nav "Dashboard Tasks Cost AI Summary AI On-Demand Financial Insights Location Analys…" at bounding box center [131, 420] width 263 height 709
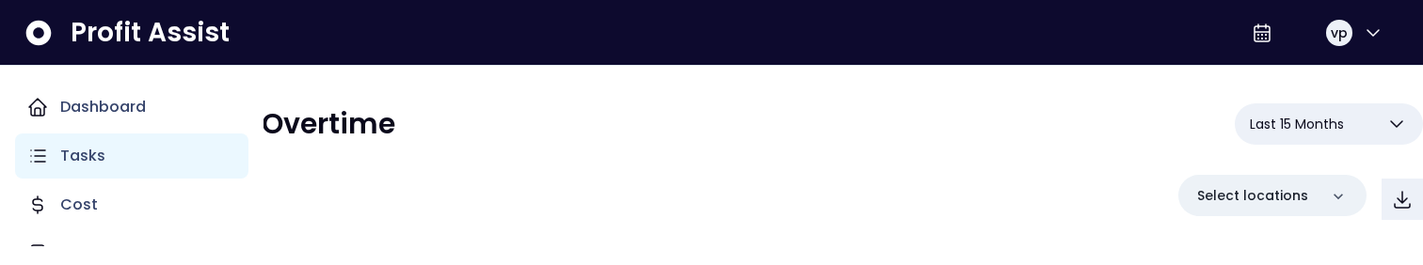
click at [94, 165] on p "Tasks" at bounding box center [82, 156] width 45 height 23
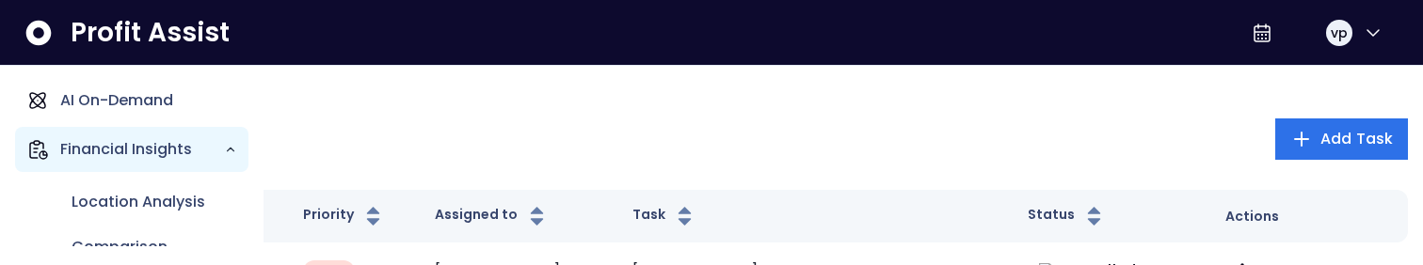
scroll to position [213, 0]
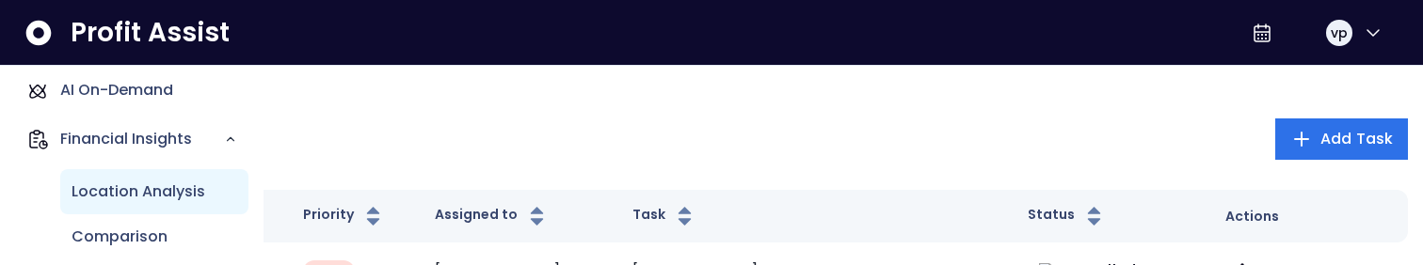
click at [149, 208] on div "Location Analysis" at bounding box center [154, 191] width 188 height 45
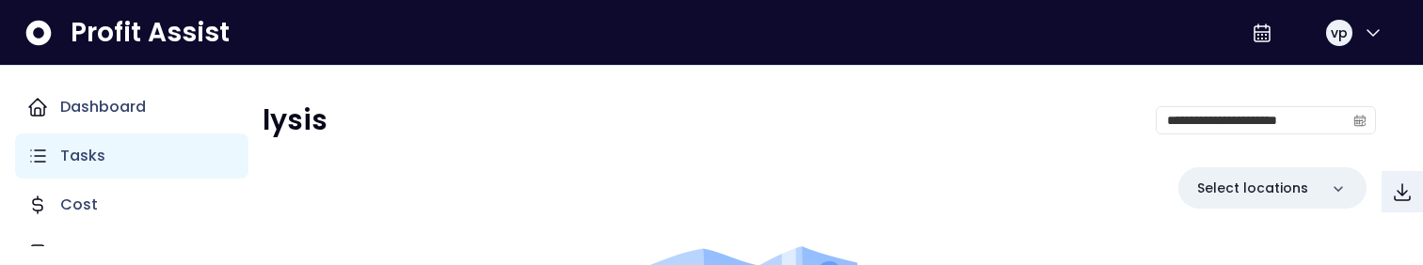
click at [115, 171] on div "Tasks" at bounding box center [131, 156] width 233 height 45
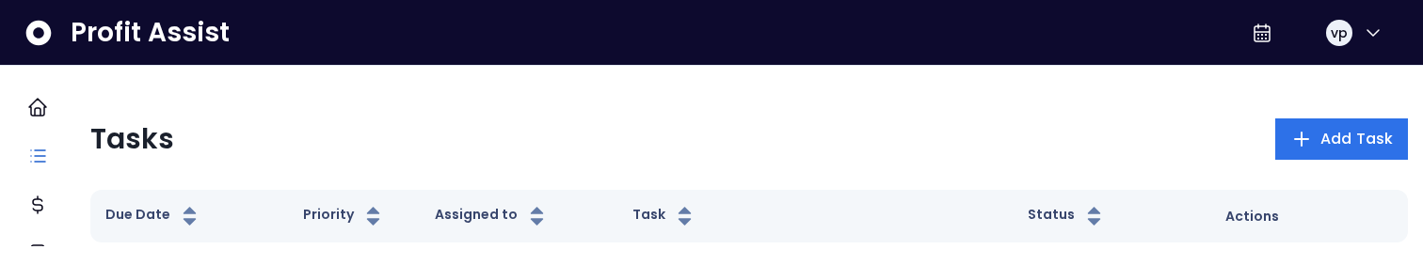
click at [477, 151] on div "Tasks Add Task" at bounding box center [748, 139] width 1317 height 41
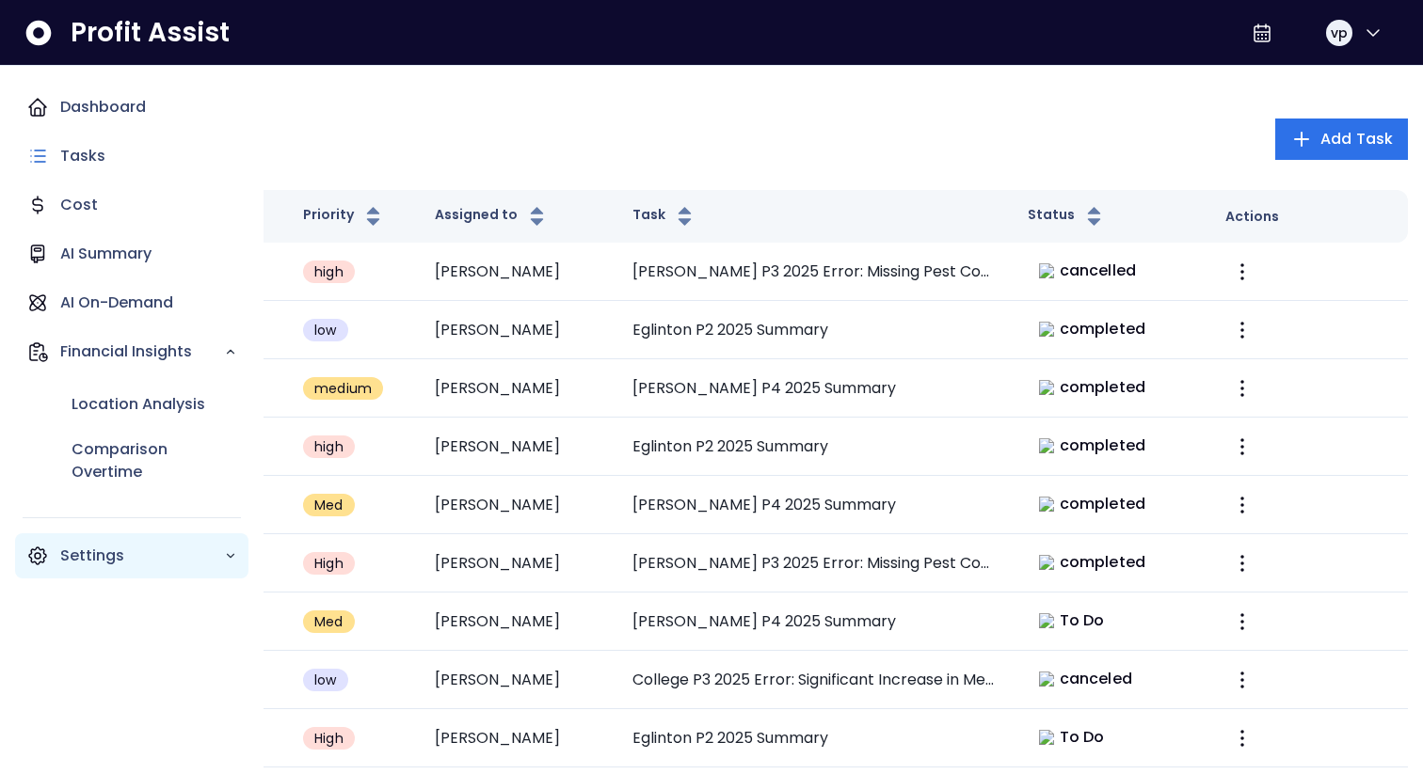
click at [94, 552] on p "Settings" at bounding box center [142, 556] width 164 height 23
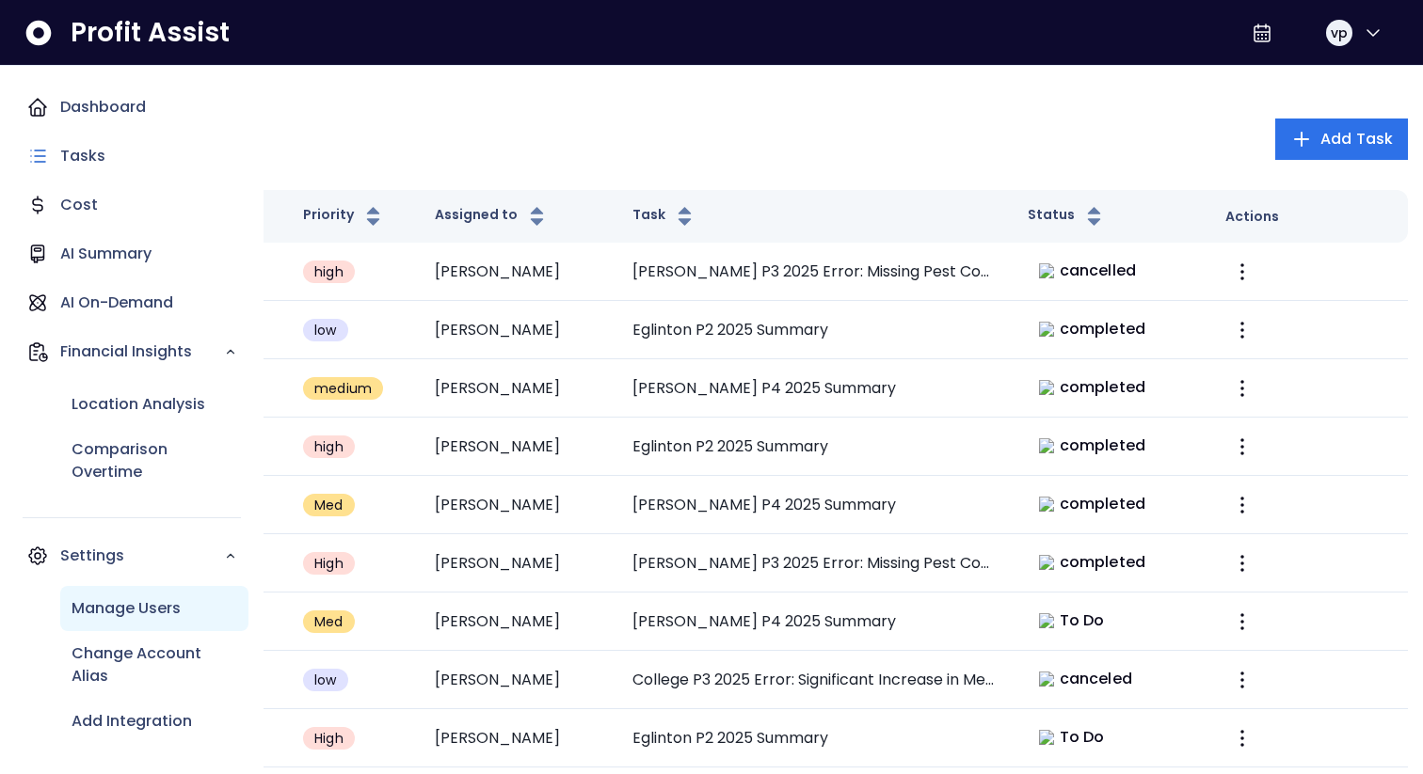
click at [117, 609] on p "Manage Users" at bounding box center [126, 608] width 109 height 23
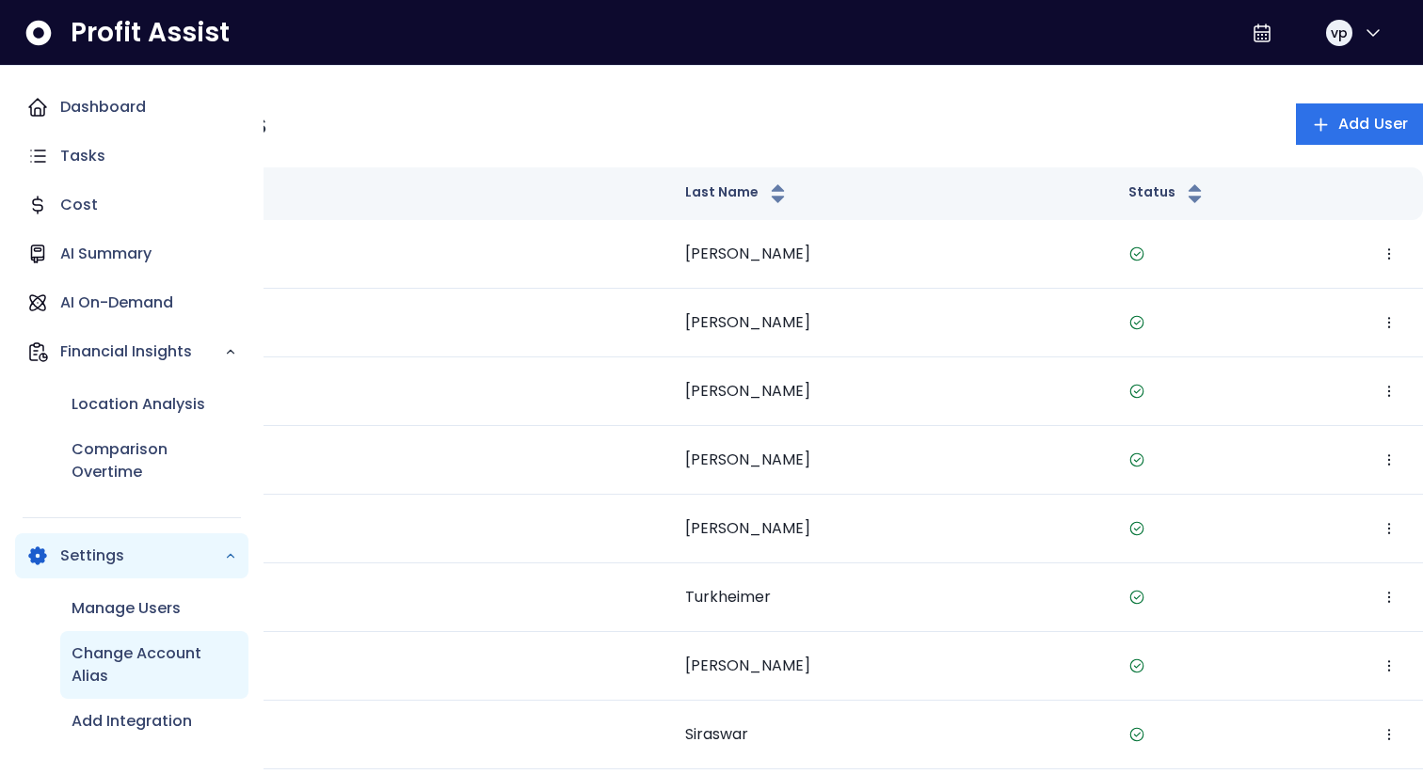
click at [105, 645] on p "Change Account Alias" at bounding box center [155, 665] width 166 height 45
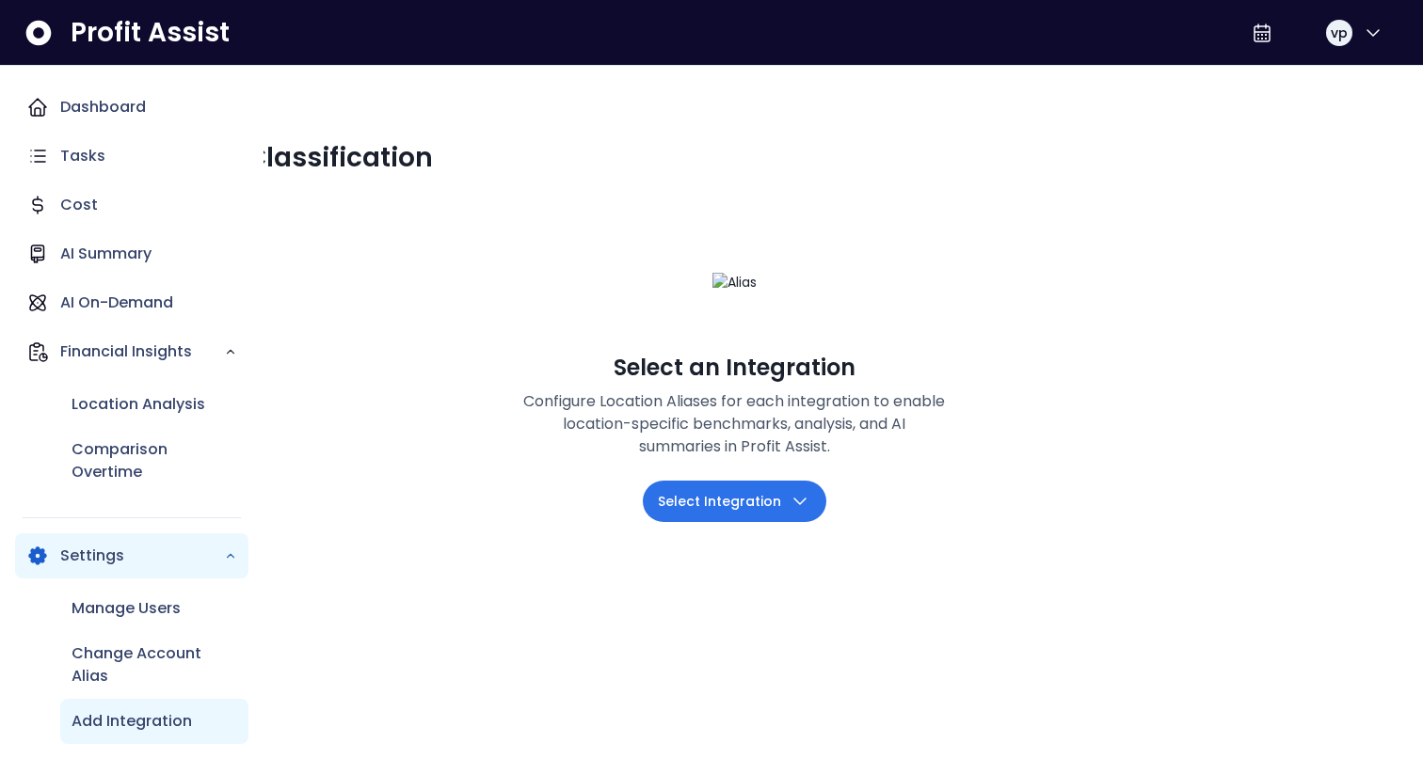
click at [129, 711] on p "Add Integration" at bounding box center [132, 721] width 120 height 23
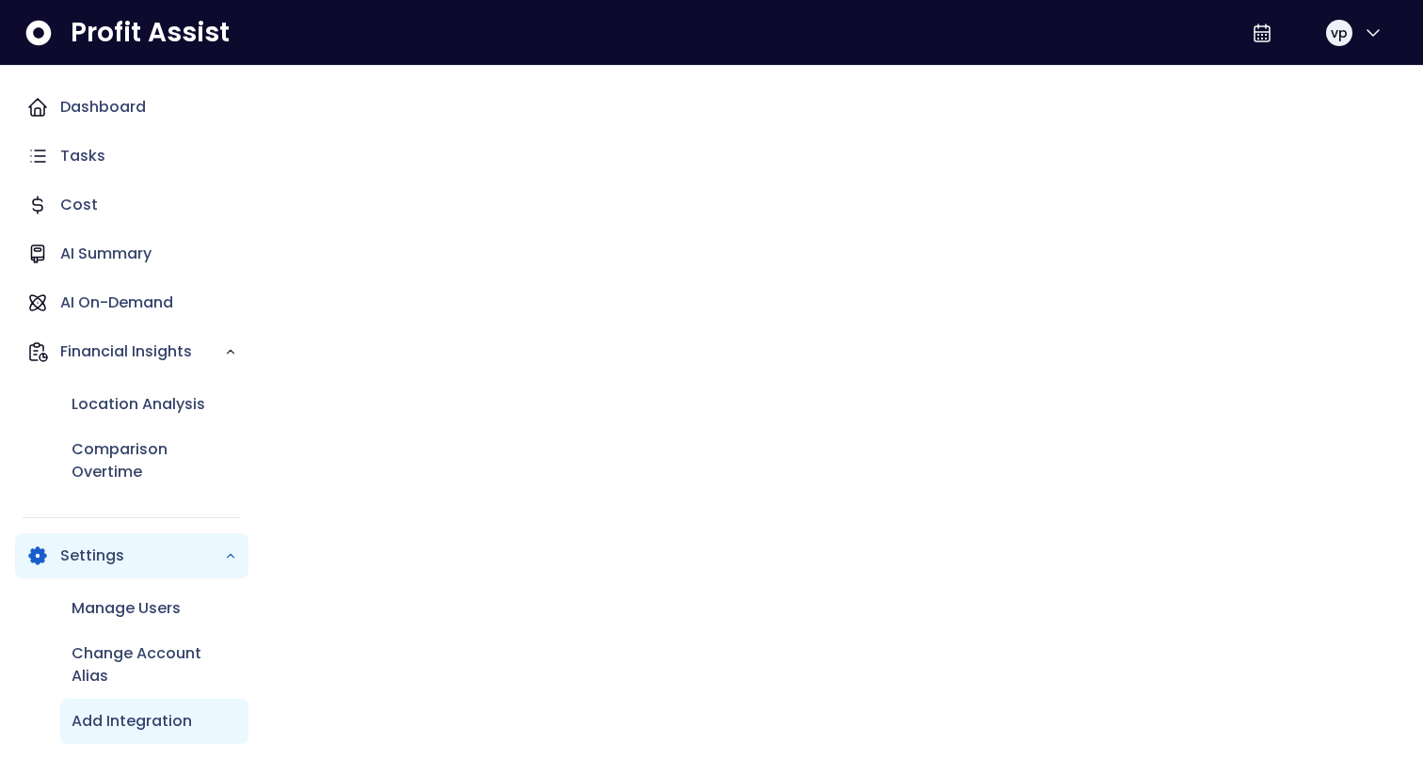
click at [136, 552] on p "Settings" at bounding box center [142, 556] width 164 height 23
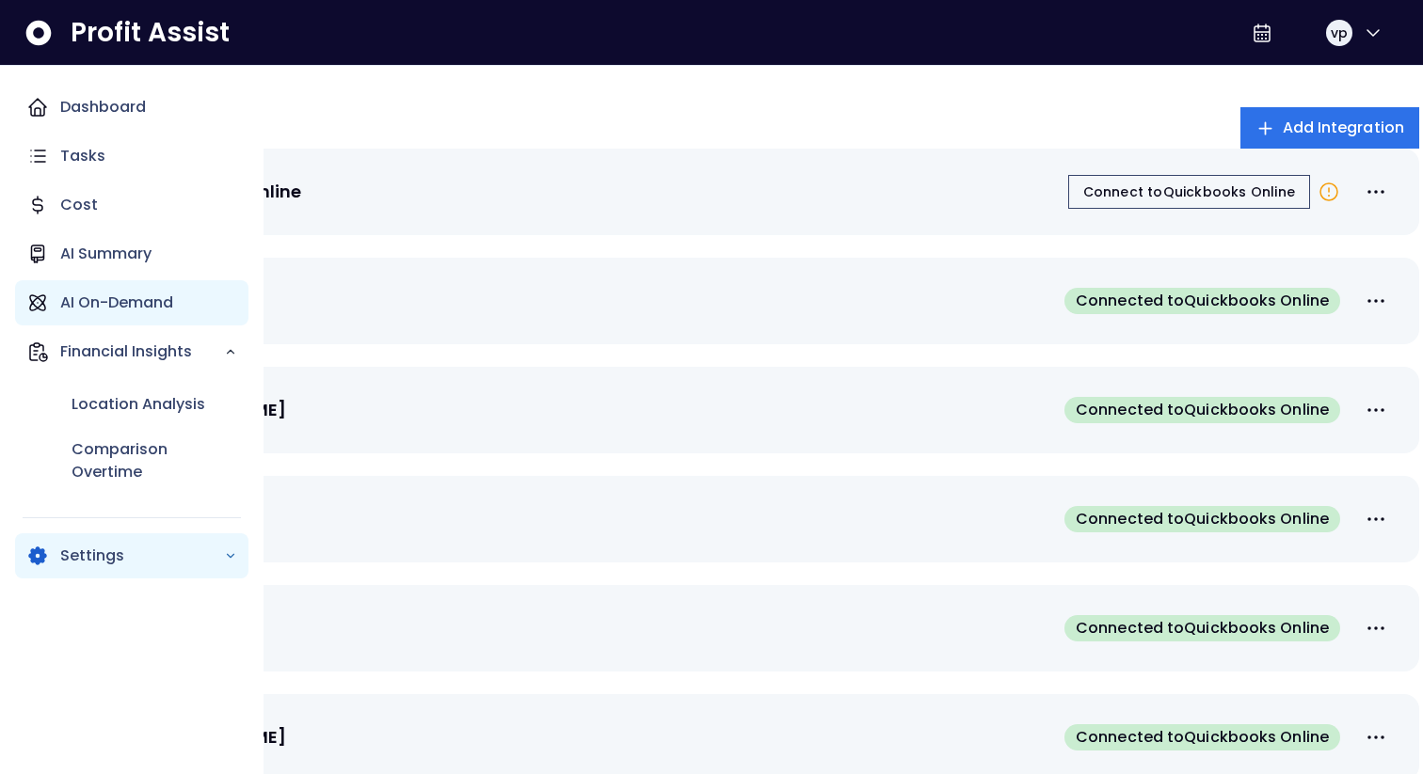
click at [115, 307] on p "AI On-Demand" at bounding box center [116, 303] width 113 height 23
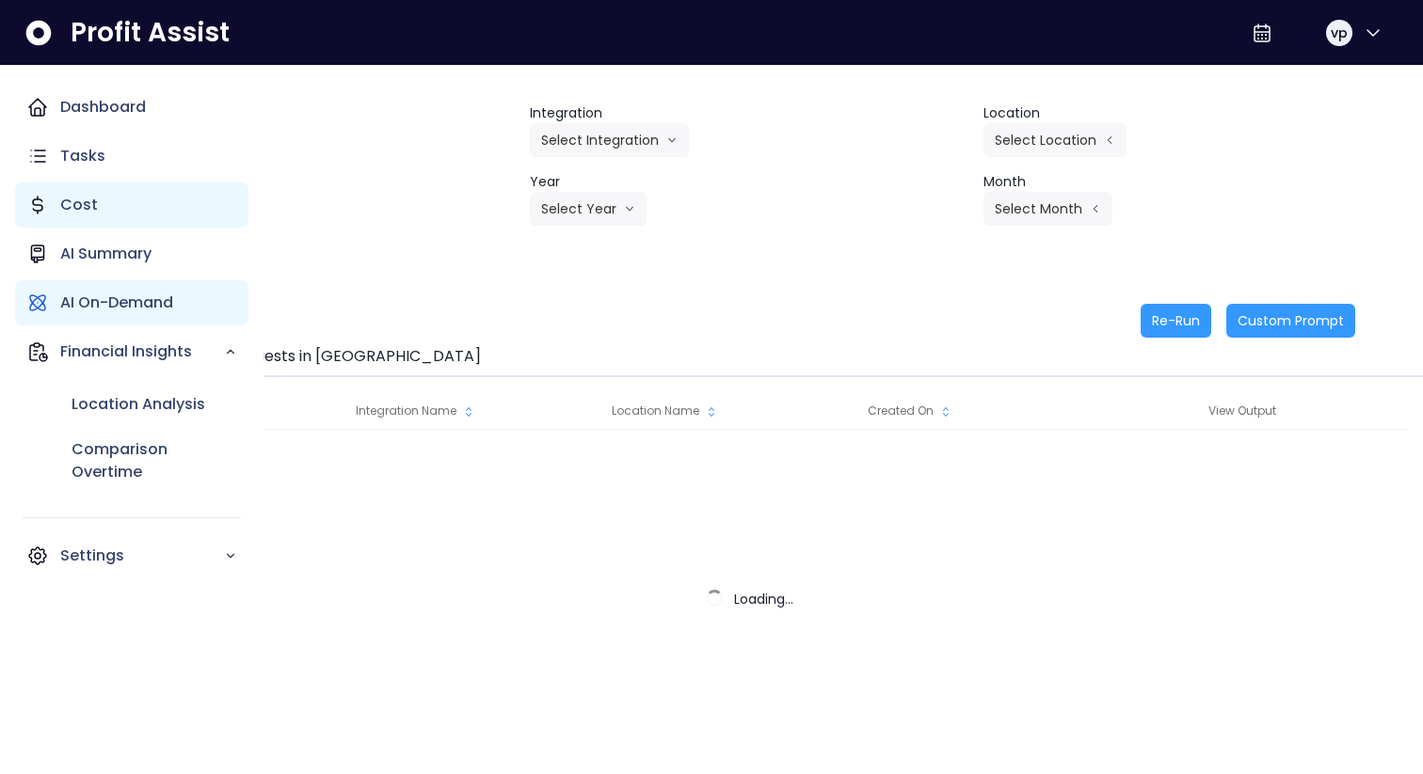
click at [73, 216] on div "Cost" at bounding box center [131, 205] width 233 height 45
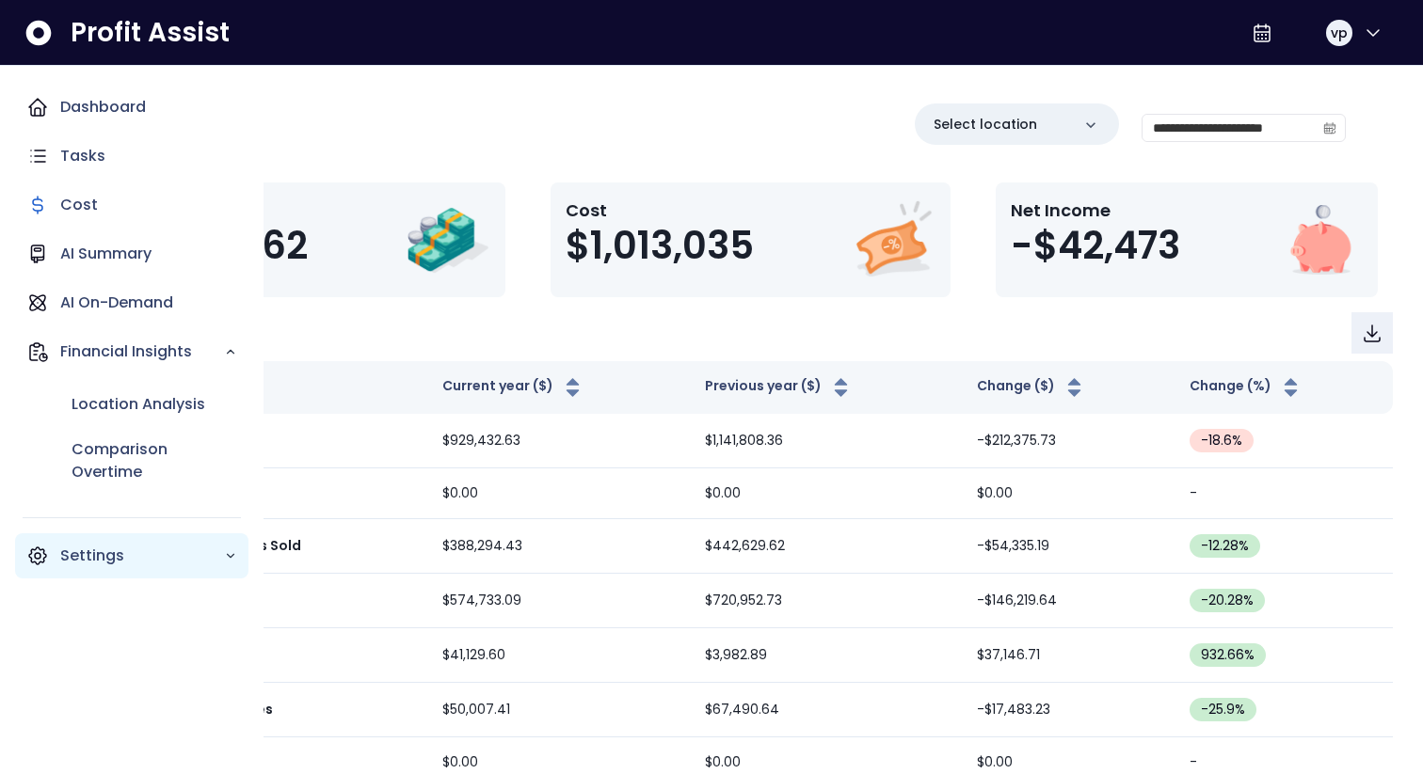
click at [93, 534] on div "Settings" at bounding box center [131, 556] width 233 height 45
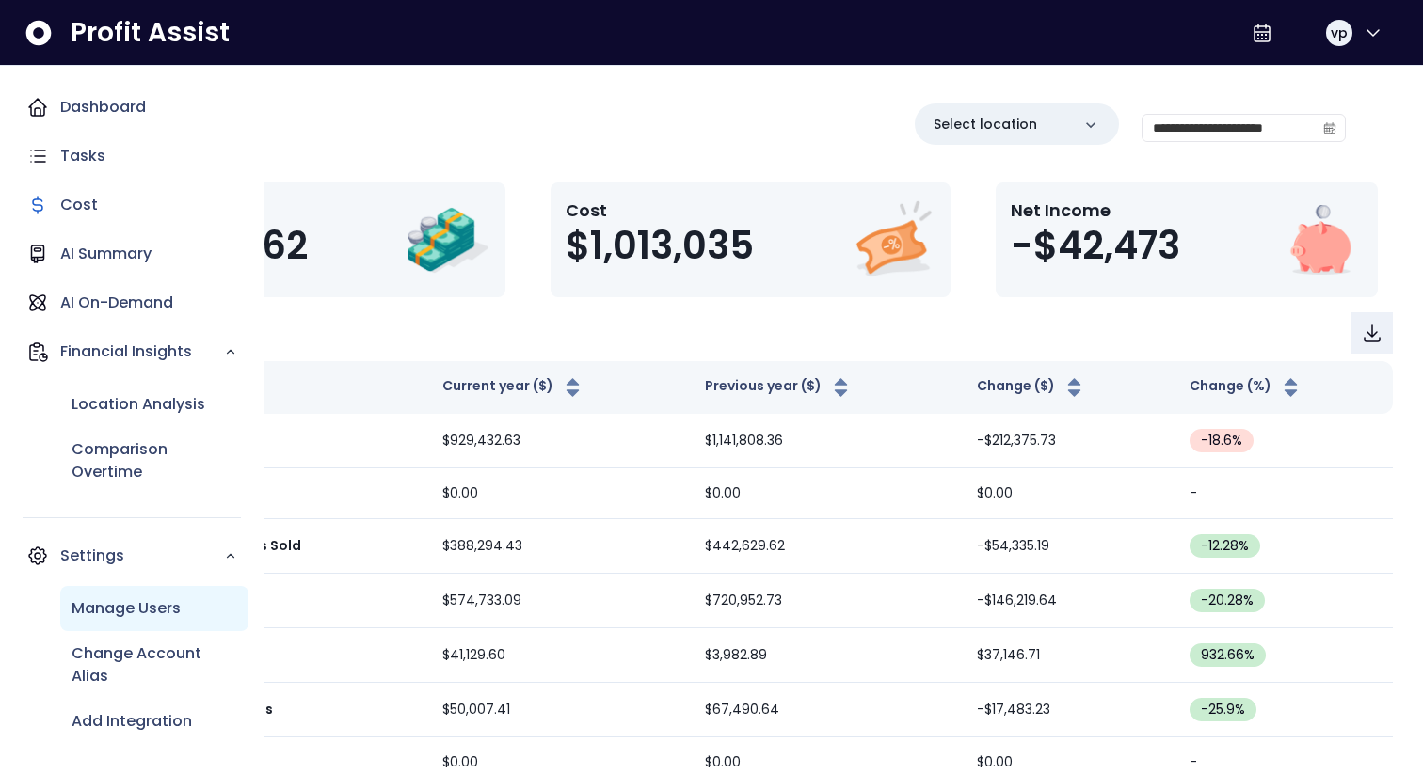
click at [148, 604] on p "Manage Users" at bounding box center [126, 608] width 109 height 23
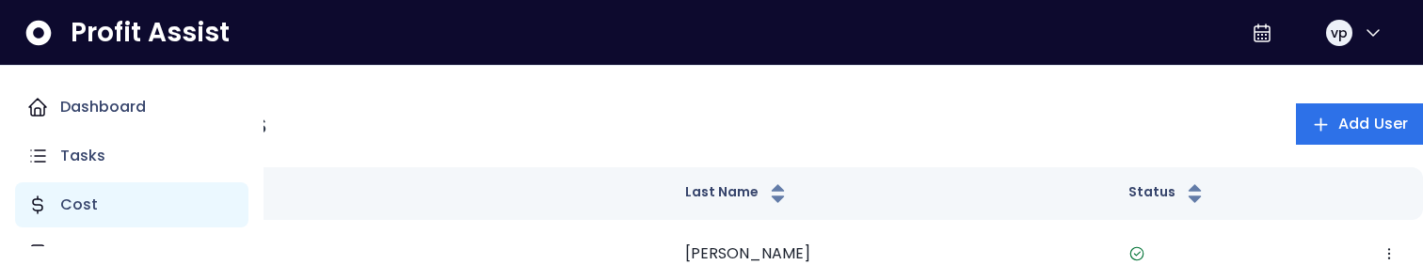
click at [72, 193] on div "Cost" at bounding box center [131, 205] width 233 height 45
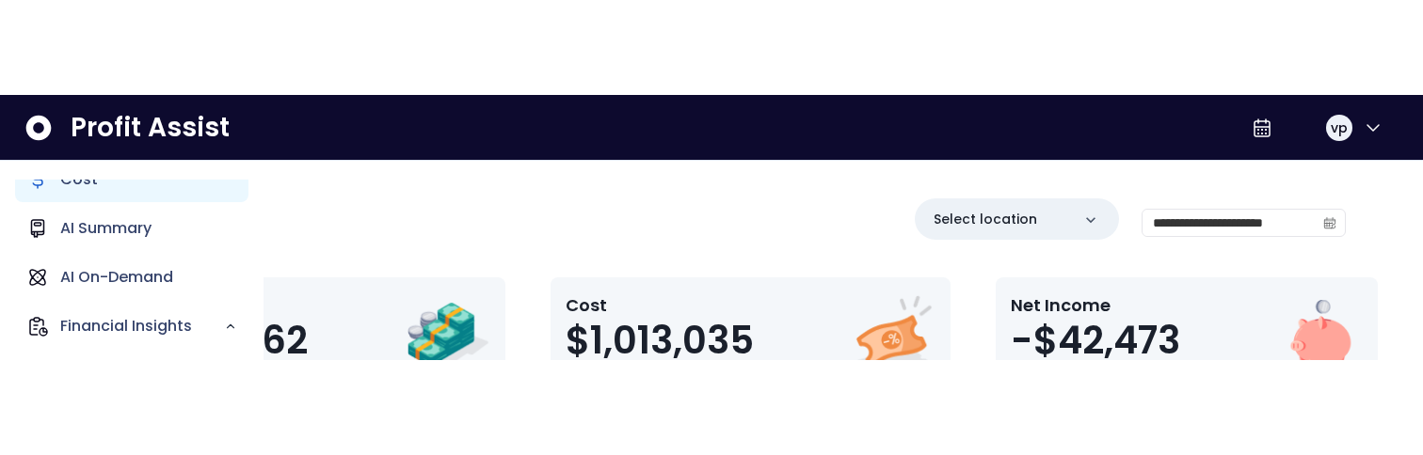
scroll to position [134, 0]
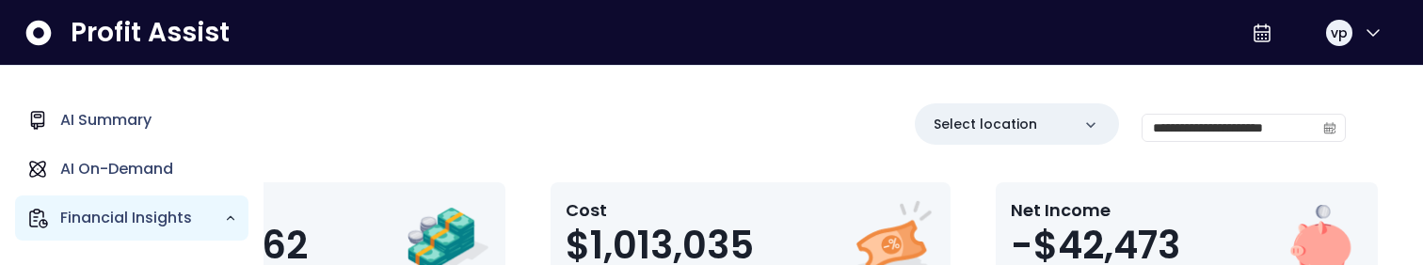
click at [119, 223] on p "Financial Insights" at bounding box center [142, 218] width 164 height 23
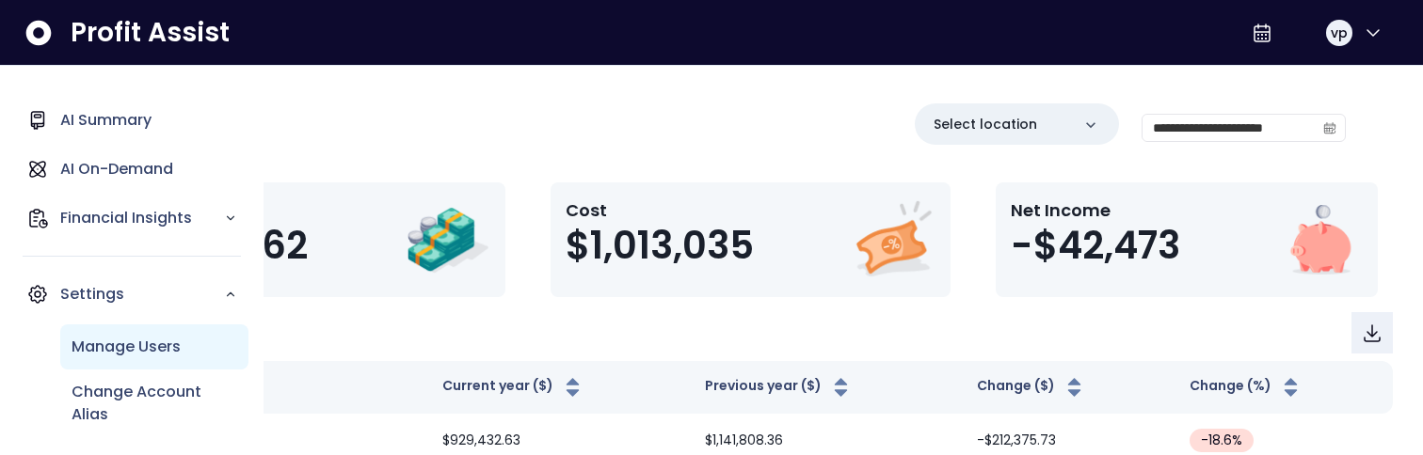
click at [135, 361] on div "Manage Users" at bounding box center [154, 347] width 188 height 45
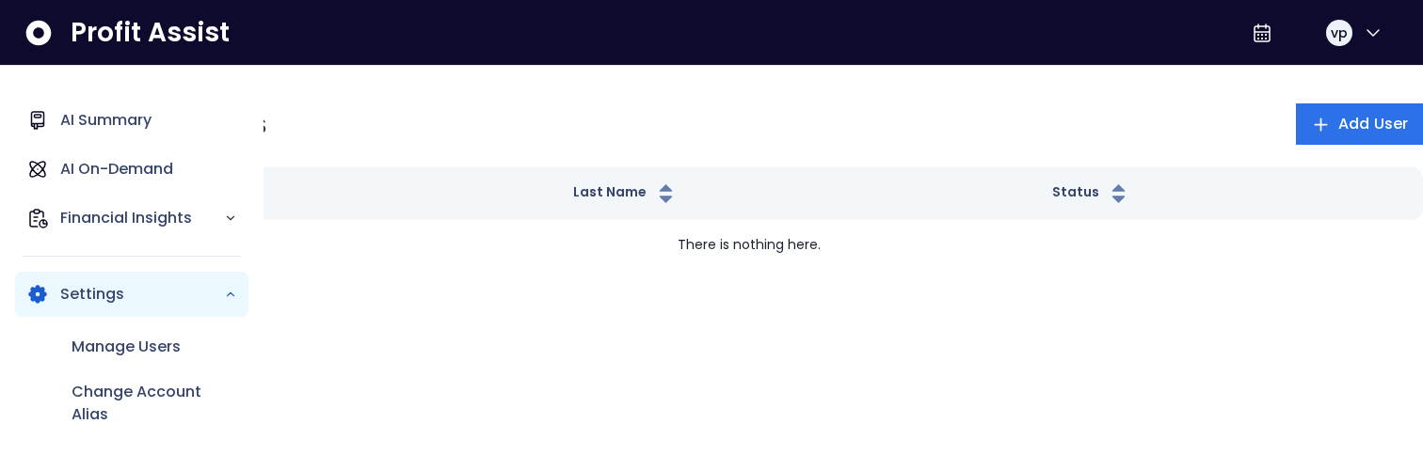
scroll to position [29, 0]
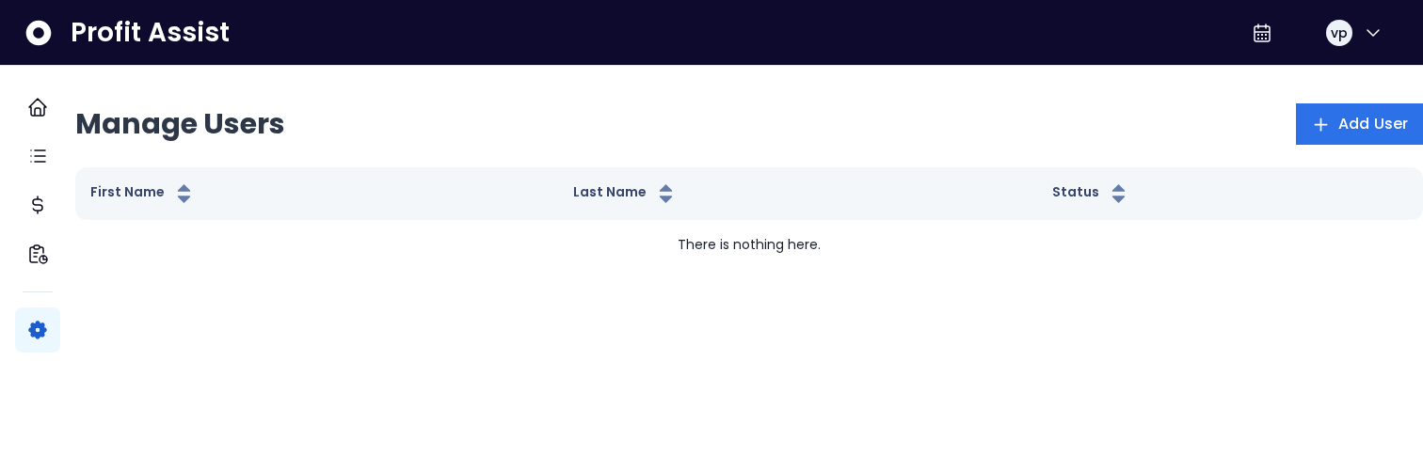
click at [280, 204] on th "First Name" at bounding box center [316, 193] width 483 height 53
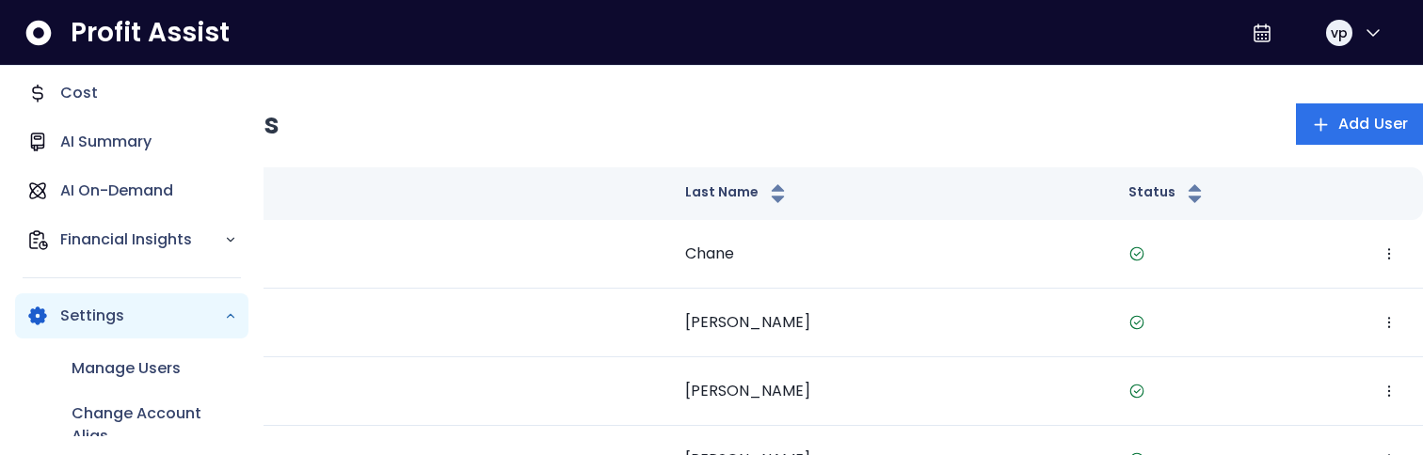
scroll to position [135, 0]
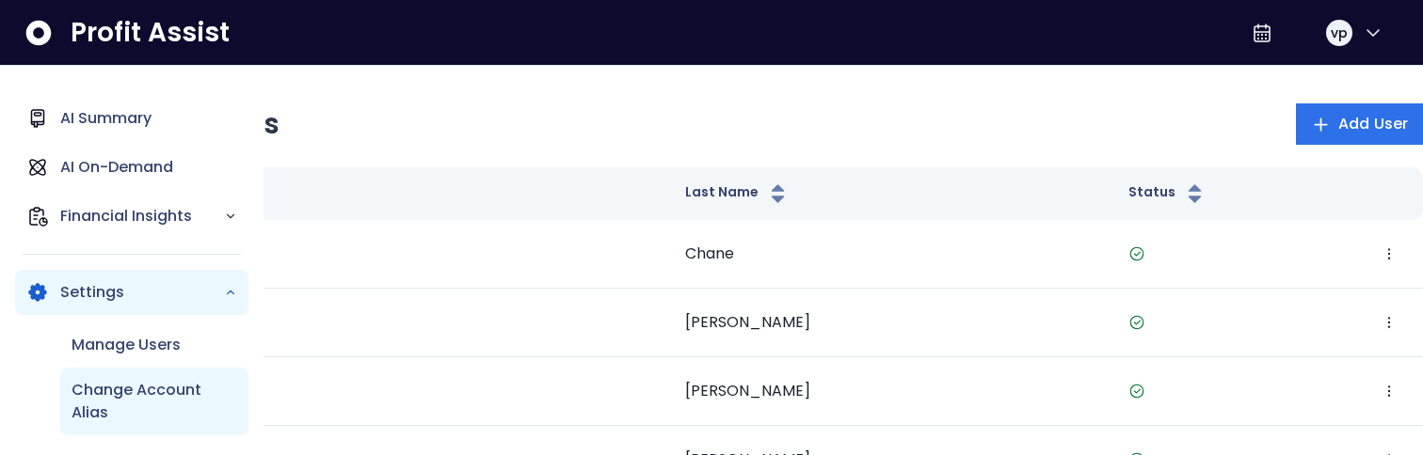
click at [147, 395] on p "Change Account Alias" at bounding box center [155, 401] width 166 height 45
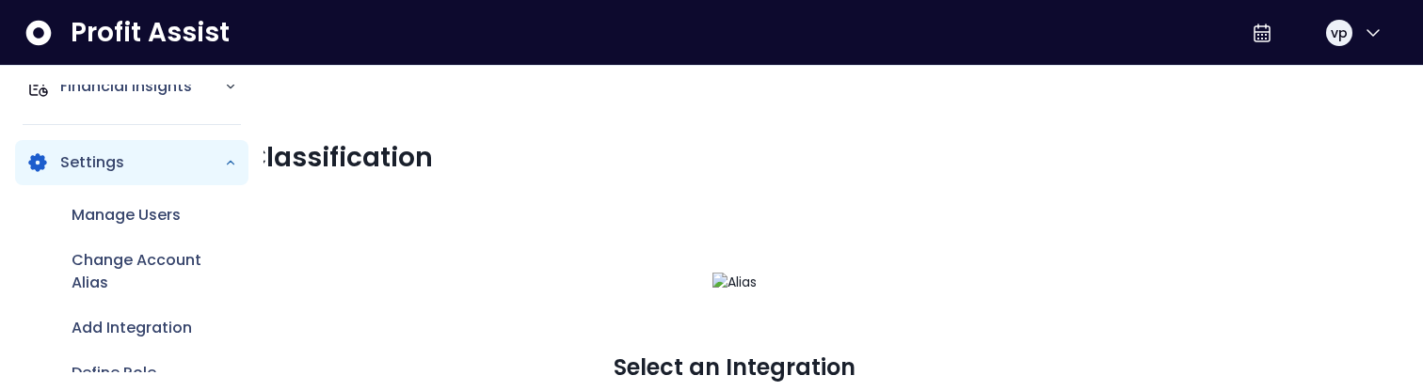
scroll to position [277, 0]
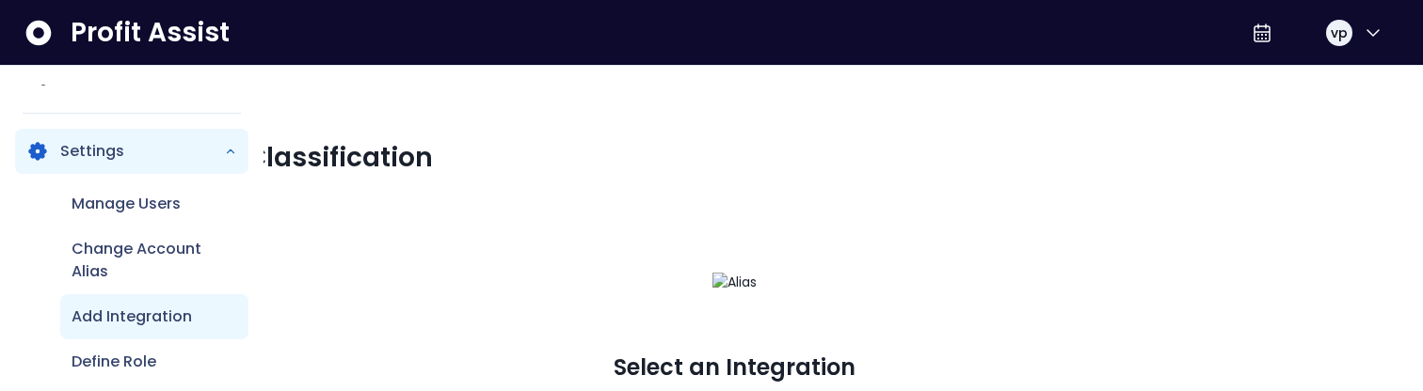
click at [130, 327] on p "Add Integration" at bounding box center [132, 317] width 120 height 23
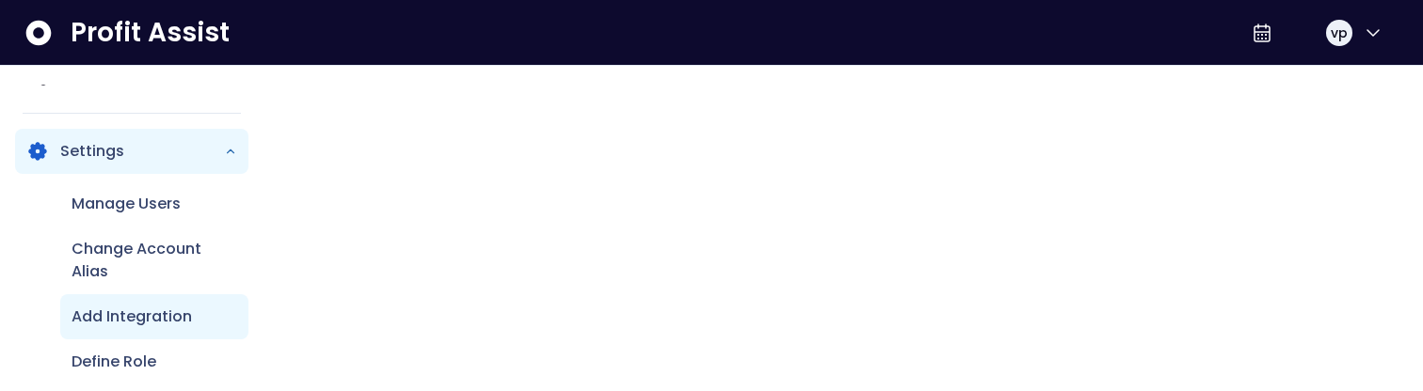
scroll to position [93, 0]
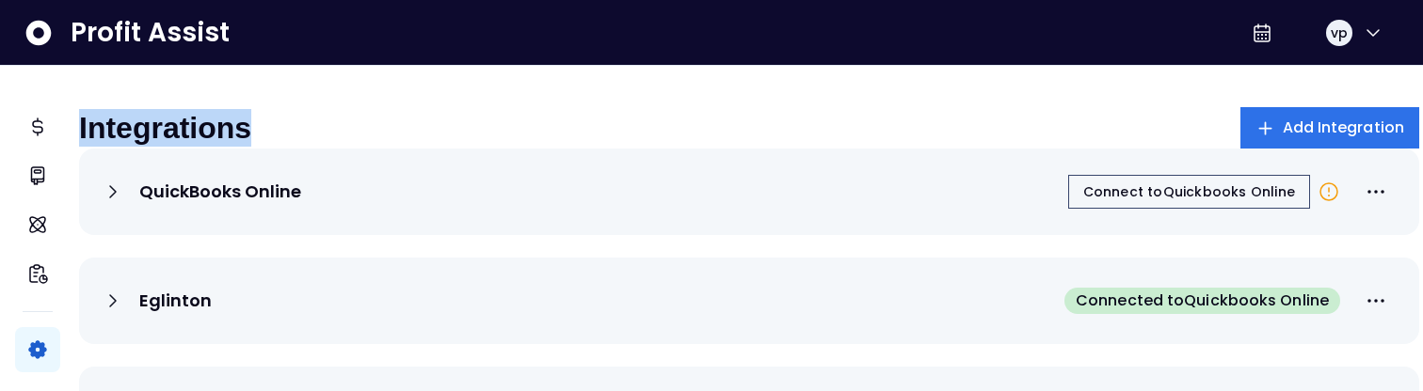
drag, startPoint x: 289, startPoint y: 129, endPoint x: 113, endPoint y: 123, distance: 176.0
click at [113, 123] on div "Integrations Add Integration" at bounding box center [749, 127] width 1340 height 41
copy p "Integrations"
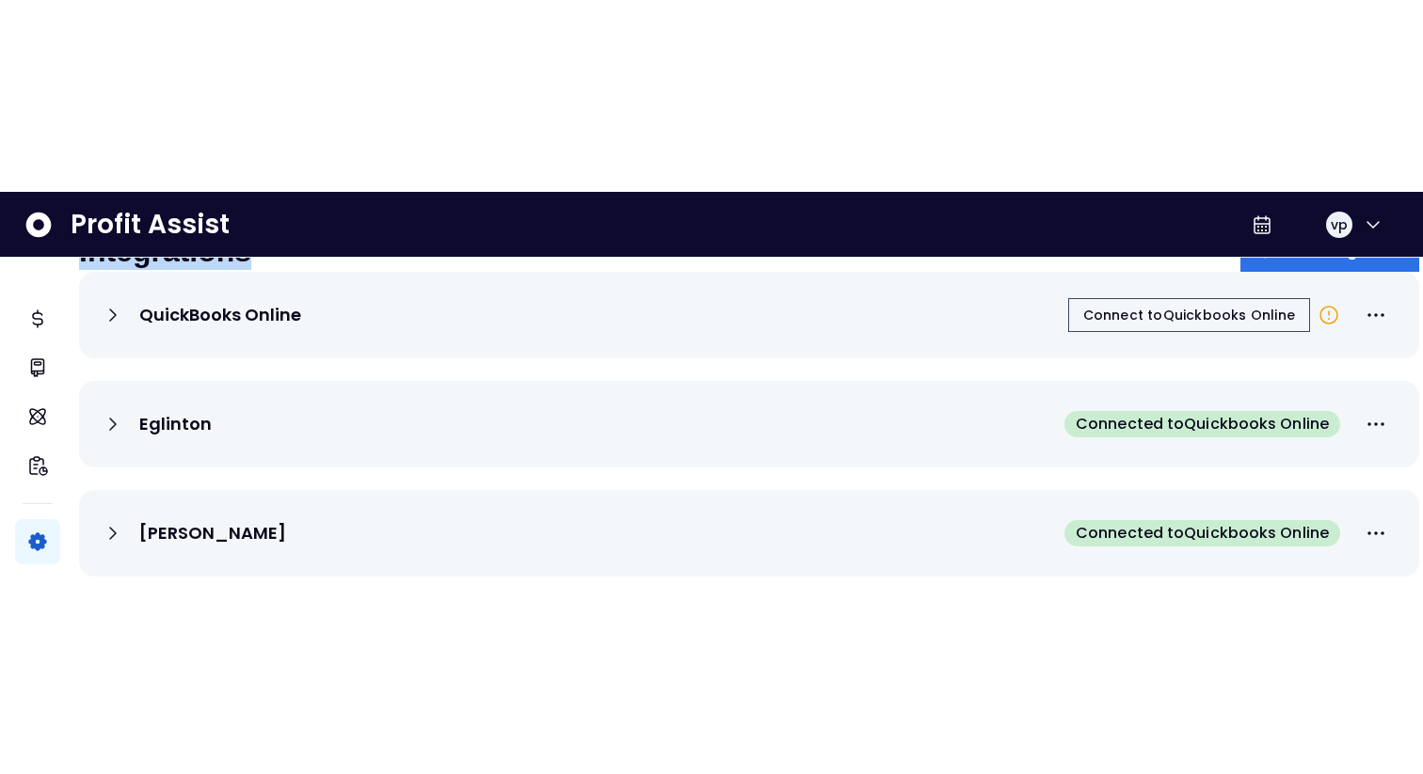
scroll to position [0, 0]
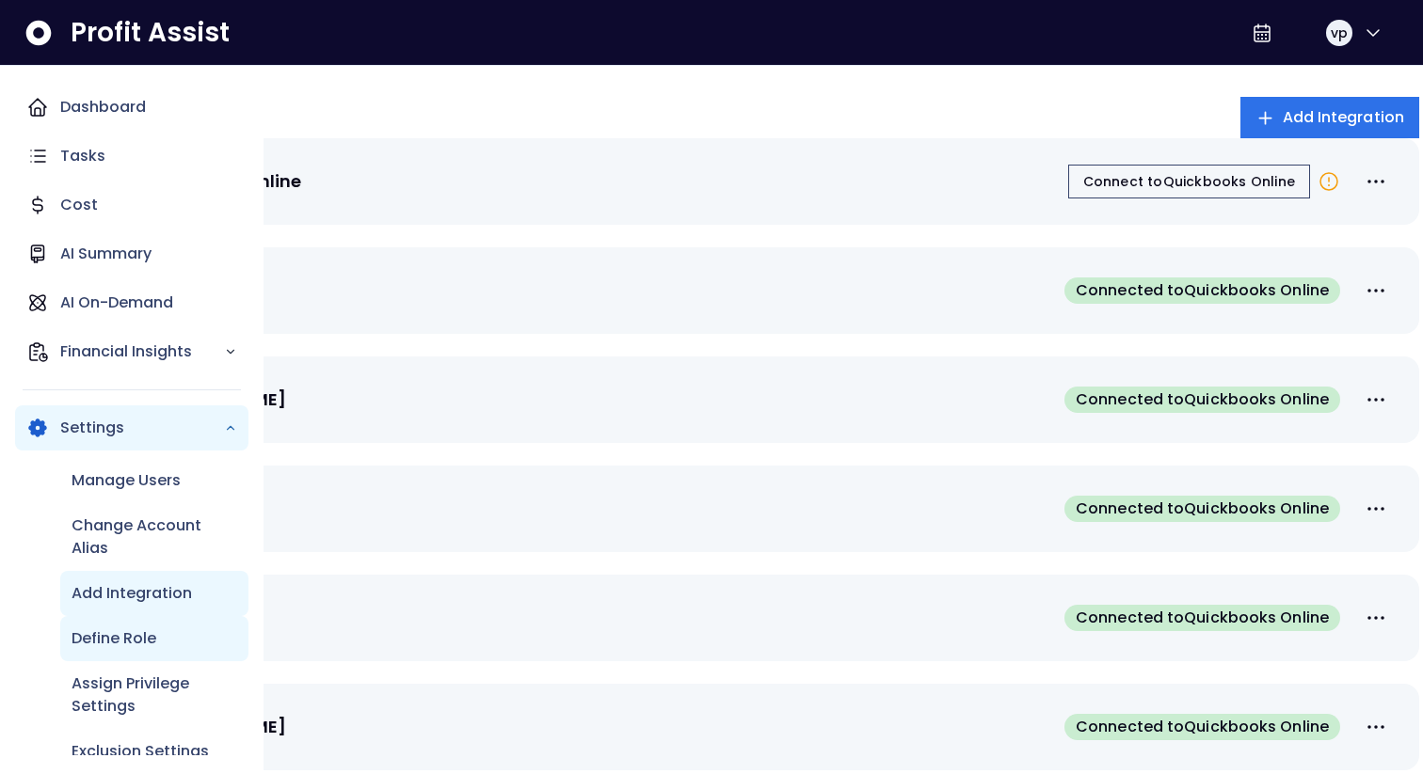
click at [141, 454] on p "Define Role" at bounding box center [114, 639] width 85 height 23
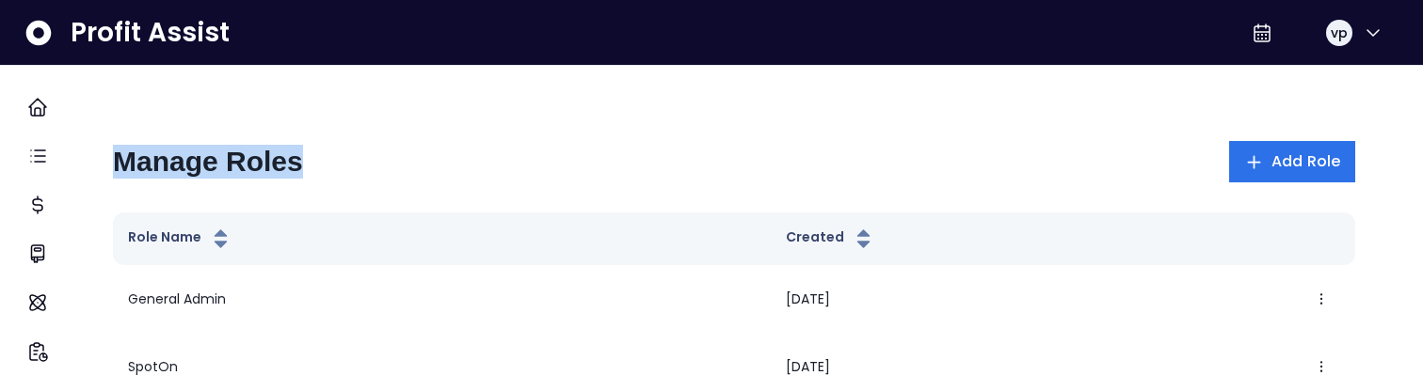
drag, startPoint x: 340, startPoint y: 172, endPoint x: 132, endPoint y: 167, distance: 208.0
click at [132, 167] on div "Manage Roles Add Role" at bounding box center [734, 161] width 1242 height 41
copy h2 "Manage Roles"
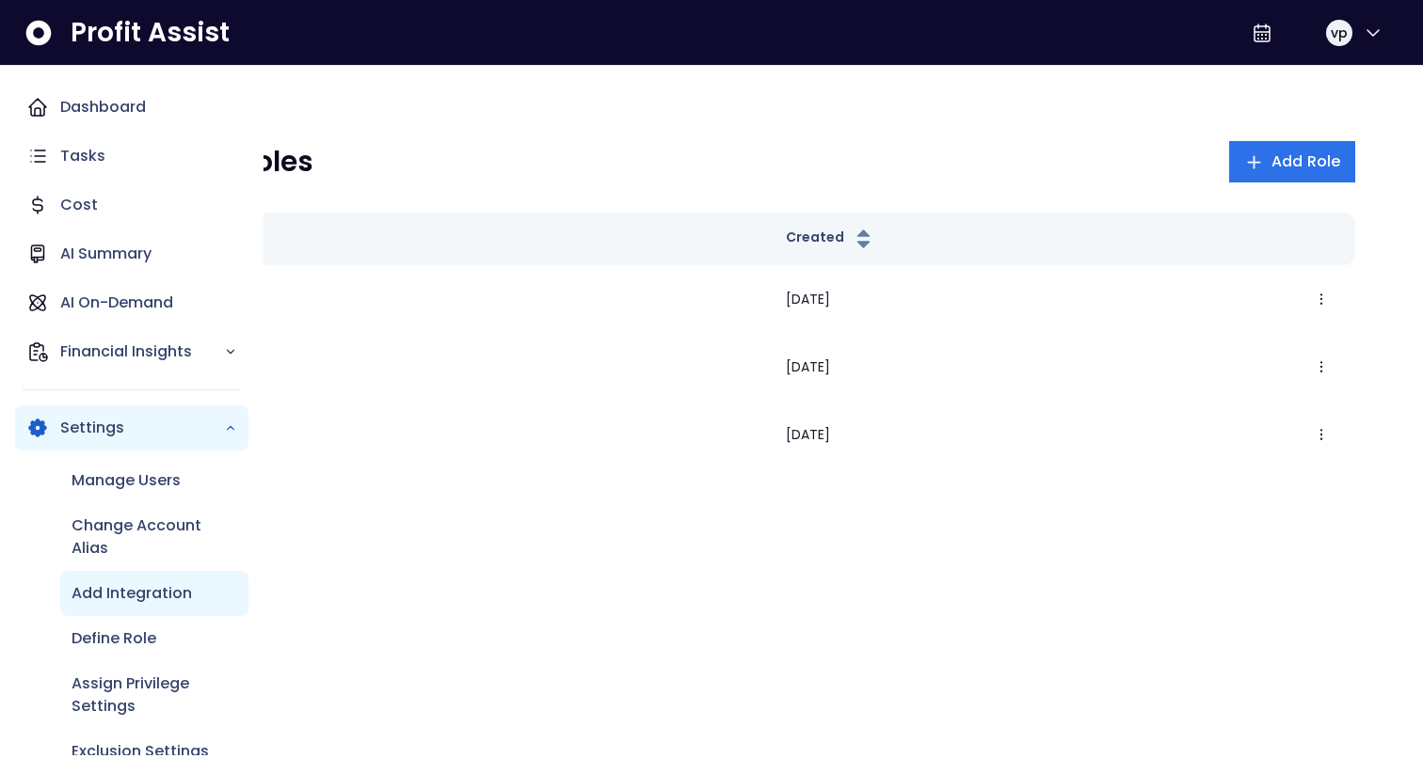
scroll to position [26, 0]
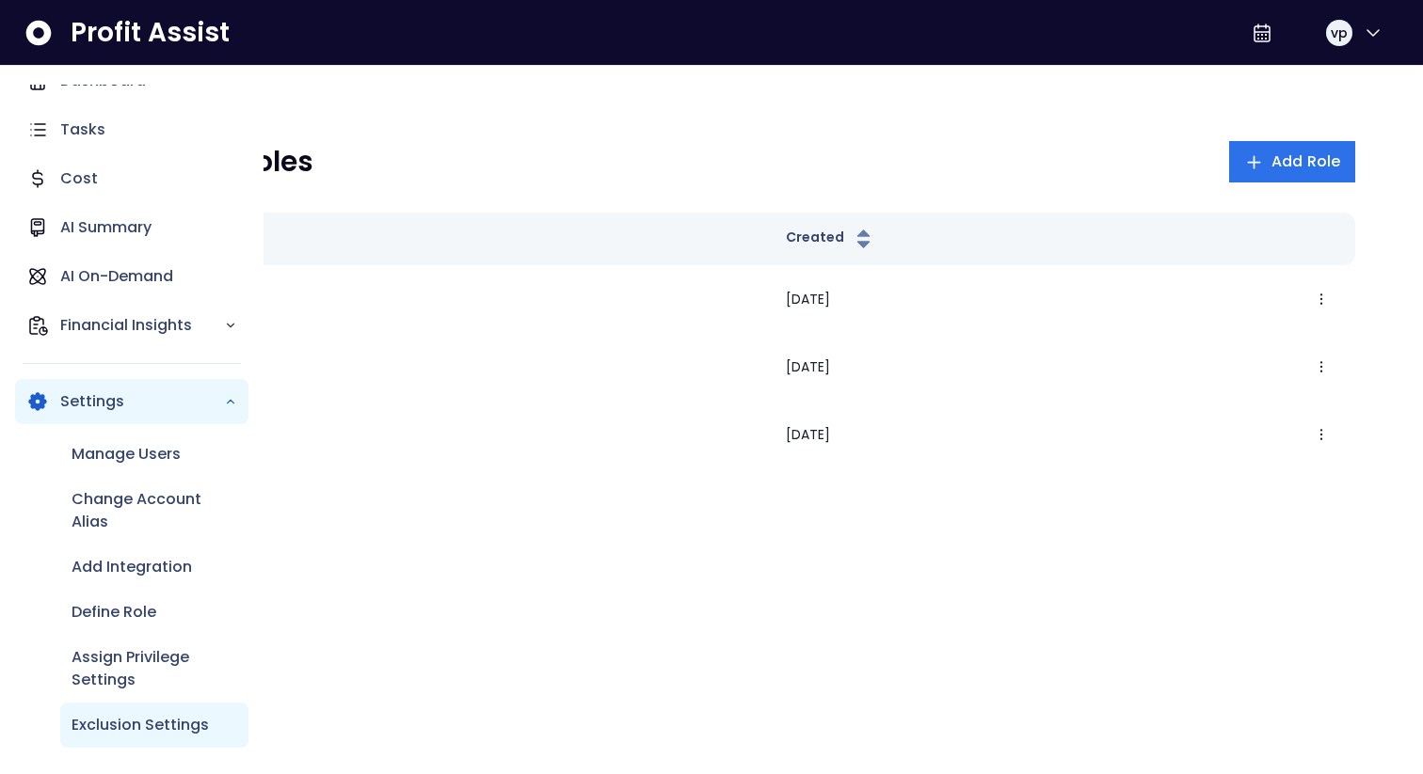
click at [146, 454] on div "Exclusion Settings" at bounding box center [154, 725] width 188 height 45
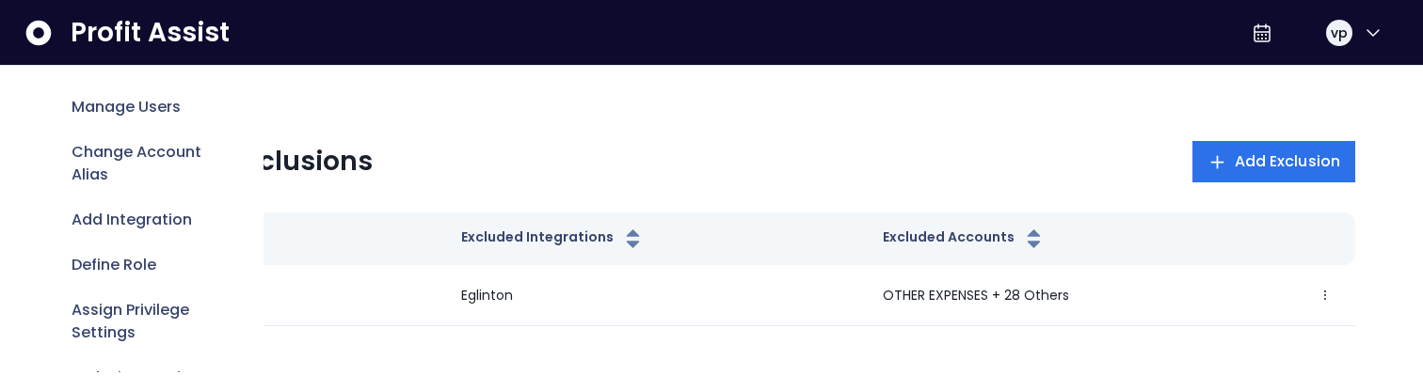
scroll to position [409, 0]
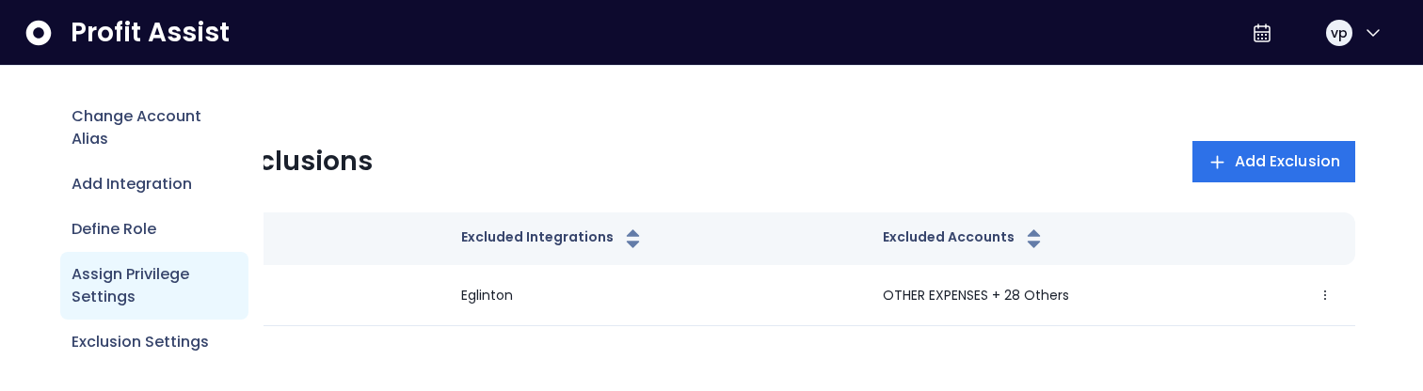
click at [108, 299] on p "Assign Privilege Settings" at bounding box center [155, 285] width 166 height 45
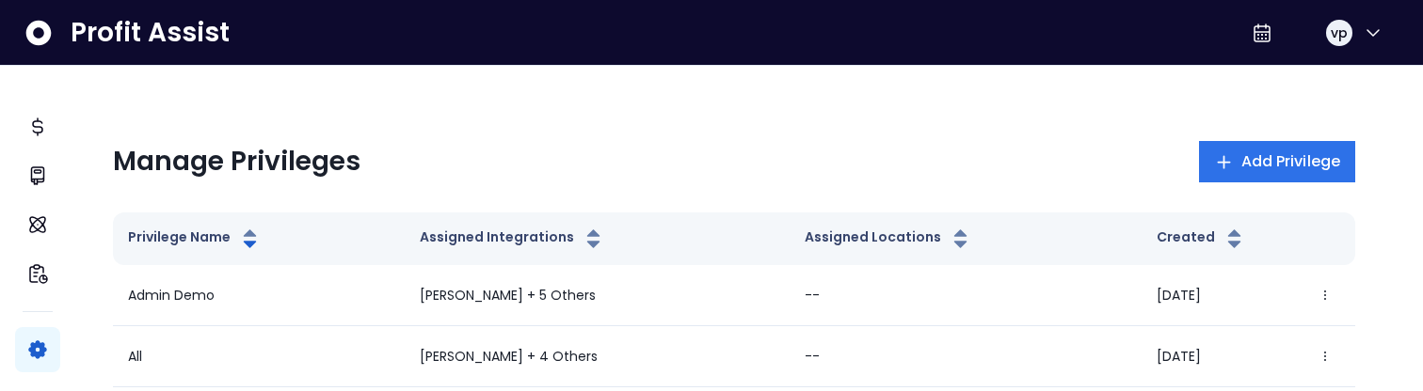
scroll to position [409, 0]
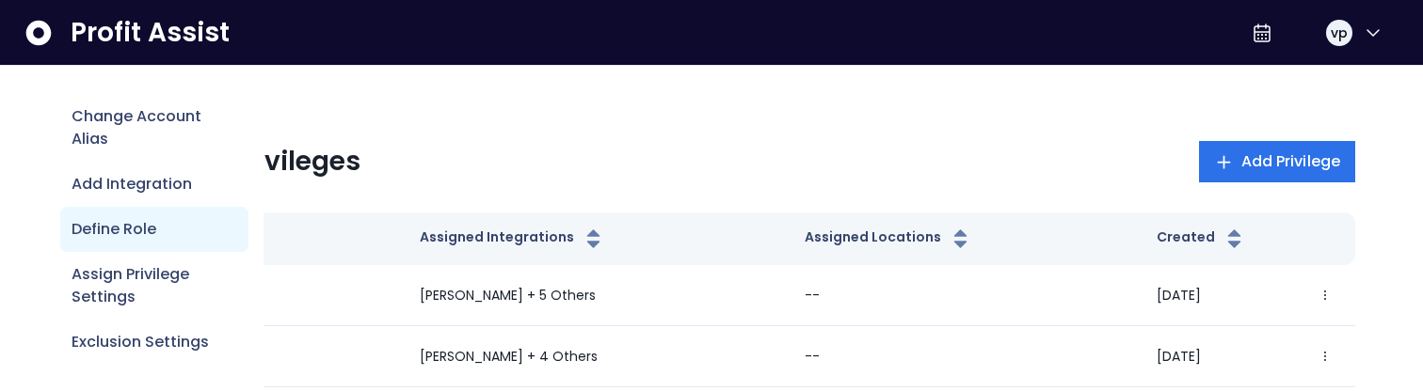
click at [104, 231] on p "Define Role" at bounding box center [114, 229] width 85 height 23
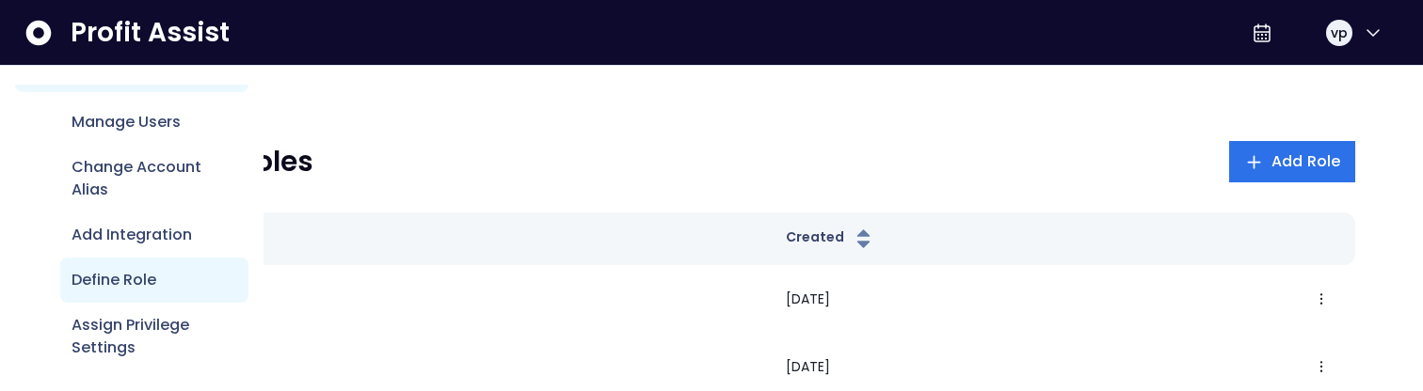
scroll to position [345, 0]
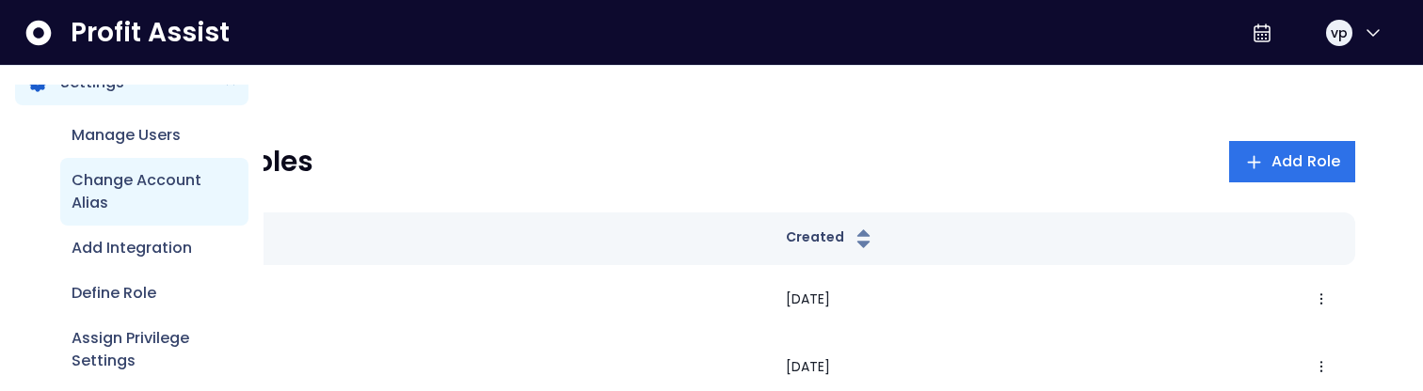
click at [126, 191] on p "Change Account Alias" at bounding box center [155, 191] width 166 height 45
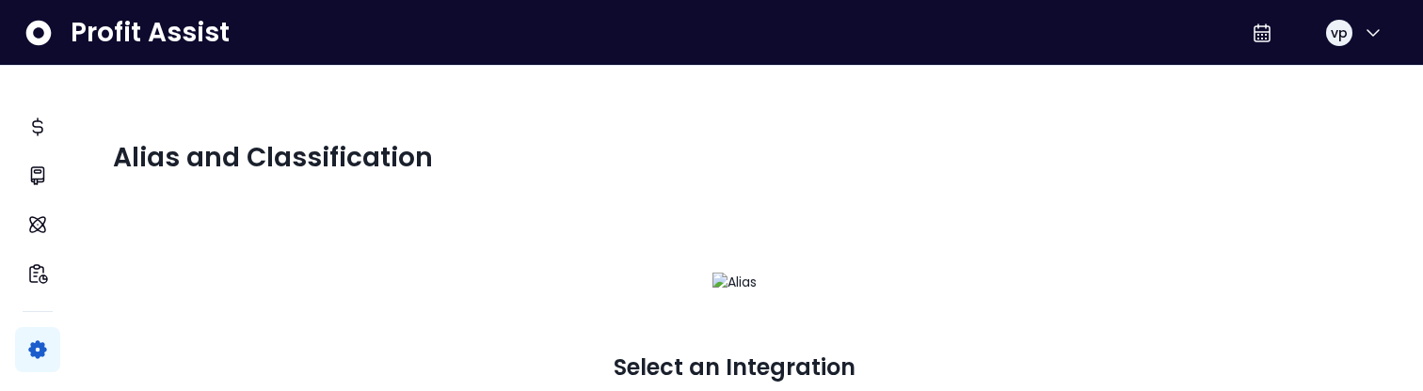
scroll to position [93, 0]
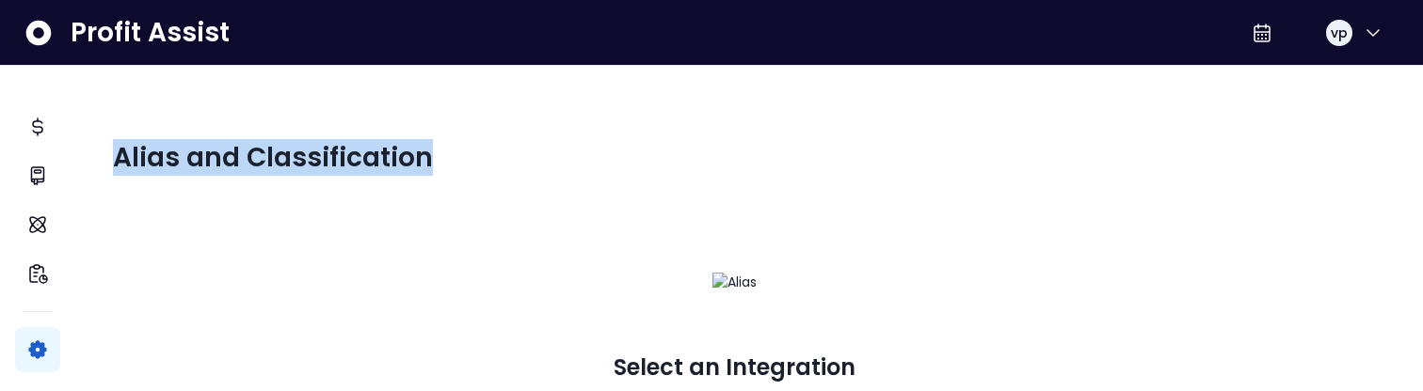
drag, startPoint x: 110, startPoint y: 151, endPoint x: 445, endPoint y: 159, distance: 335.1
click at [445, 159] on div "Alias and Classification Select an Integration Configure Location Aliases for e…" at bounding box center [748, 332] width 1347 height 532
copy span "Alias and Classification"
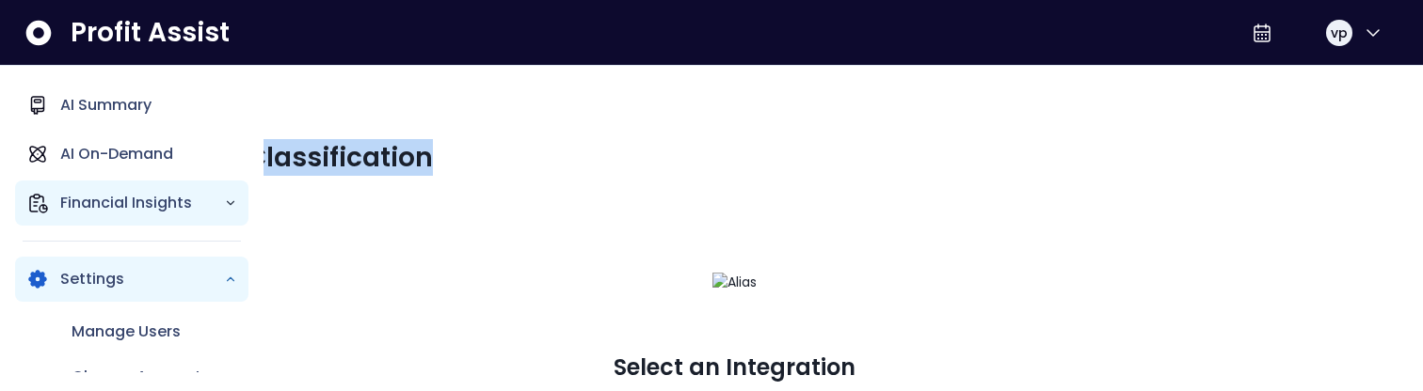
scroll to position [152, 0]
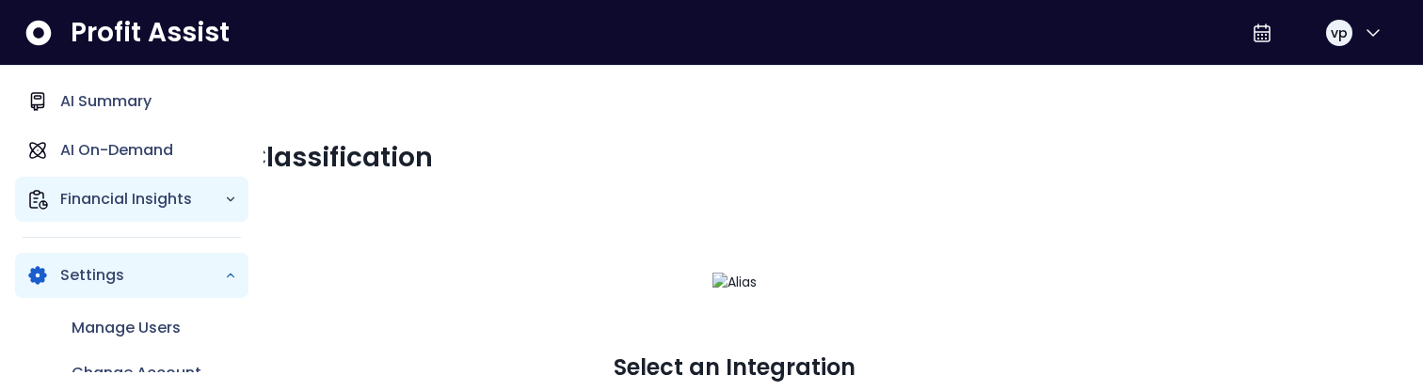
click at [146, 193] on p "Financial Insights" at bounding box center [142, 199] width 164 height 23
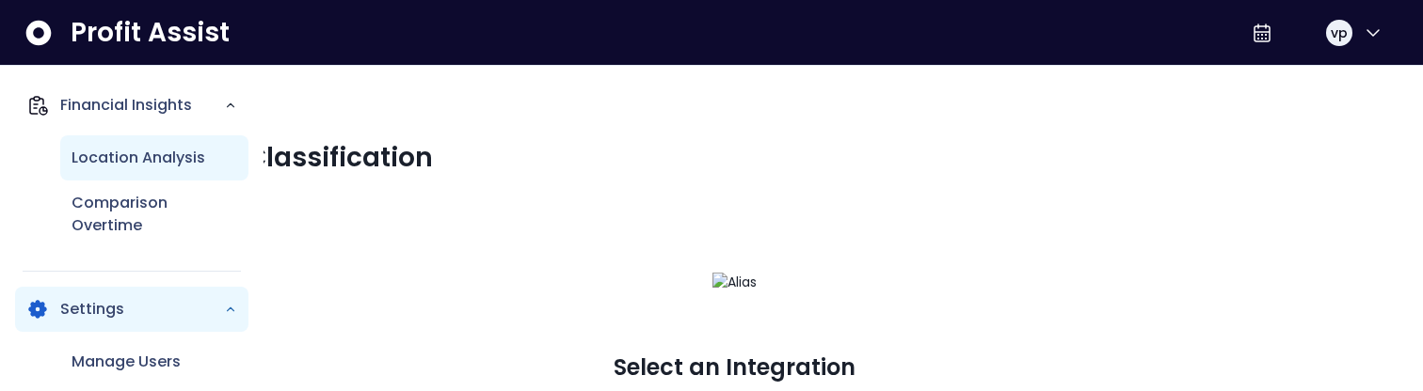
click at [138, 167] on p "Location Analysis" at bounding box center [139, 158] width 134 height 23
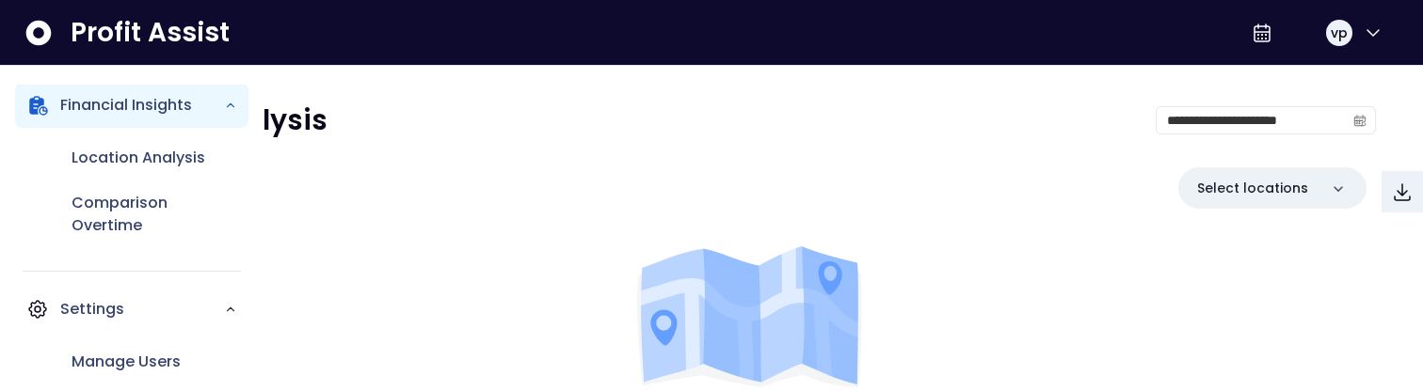
scroll to position [93, 0]
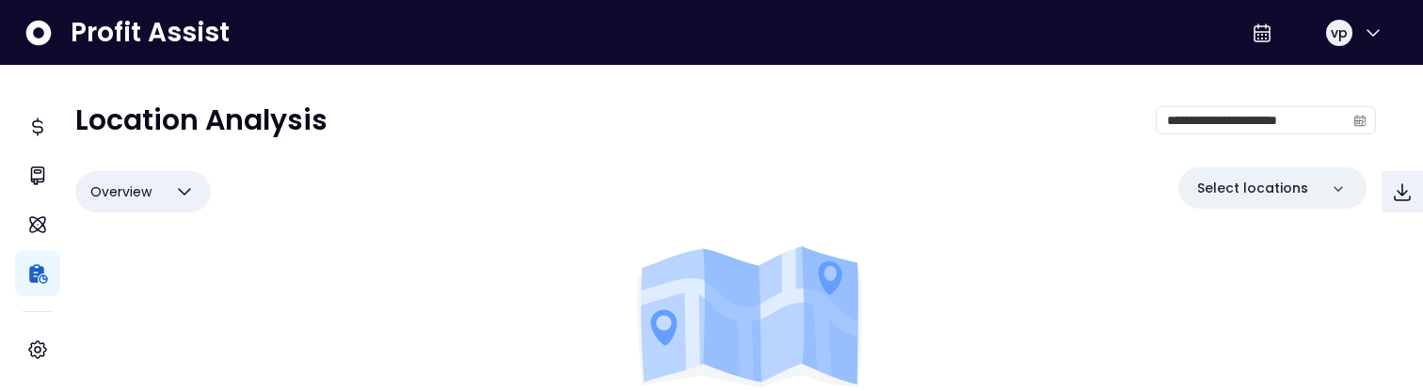
click at [355, 138] on div "**********" at bounding box center [725, 128] width 1300 height 49
